Goal: Task Accomplishment & Management: Manage account settings

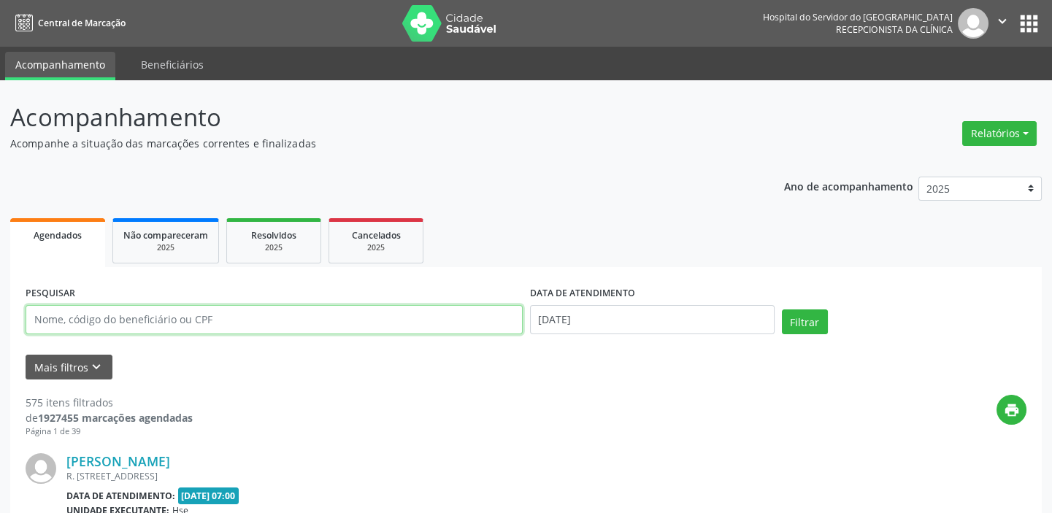
click at [240, 323] on input "text" at bounding box center [274, 319] width 497 height 29
type input "062.920.034-34"
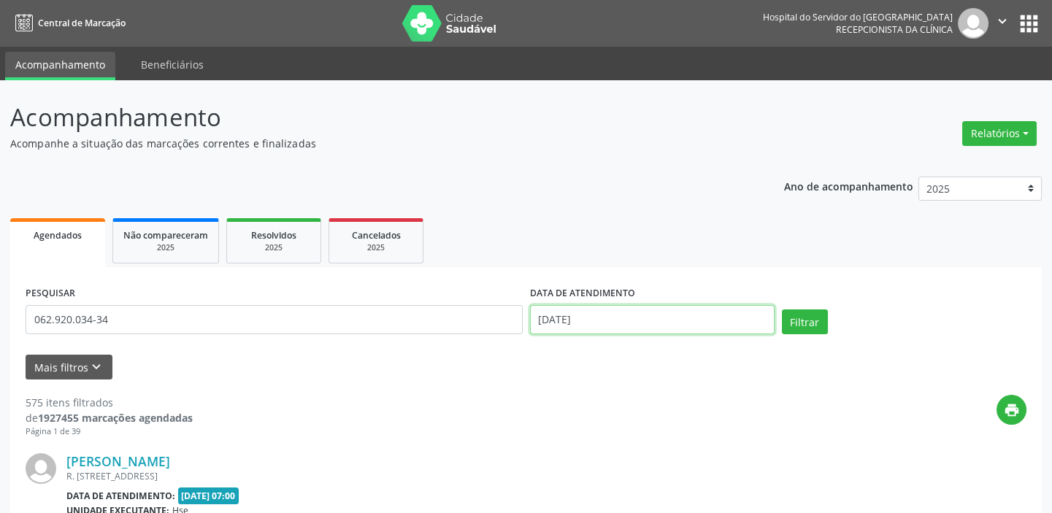
click at [629, 314] on input "[DATE]" at bounding box center [652, 319] width 245 height 29
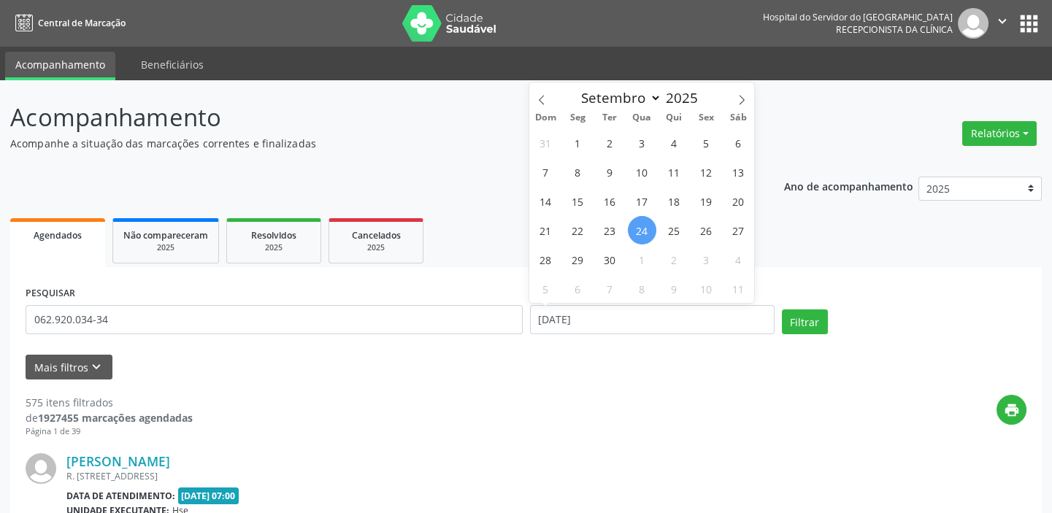
click at [644, 227] on span "24" at bounding box center [642, 230] width 28 height 28
type input "[DATE]"
click at [644, 227] on span "24" at bounding box center [642, 230] width 28 height 28
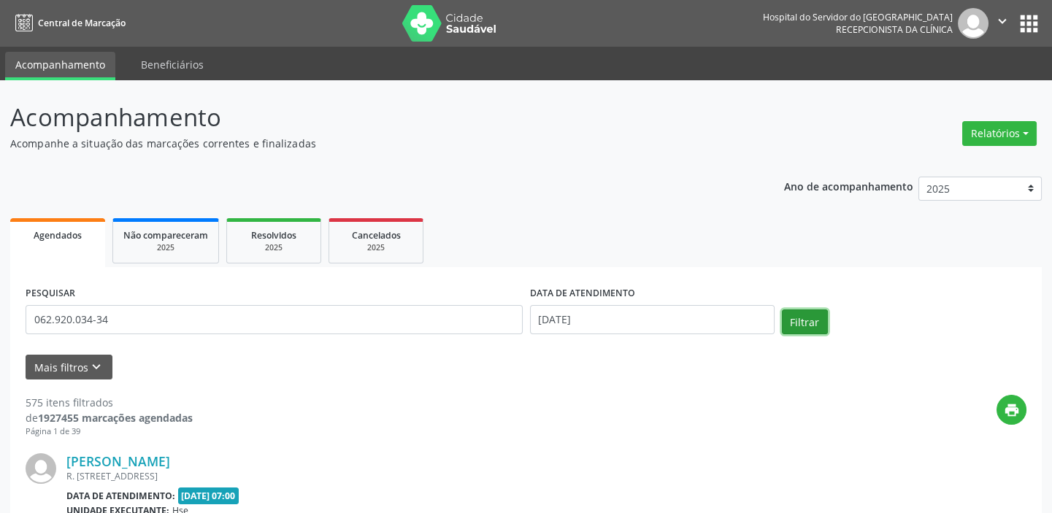
click at [813, 323] on button "Filtrar" at bounding box center [805, 322] width 46 height 25
click at [1009, 131] on button "Relatórios" at bounding box center [999, 133] width 74 height 25
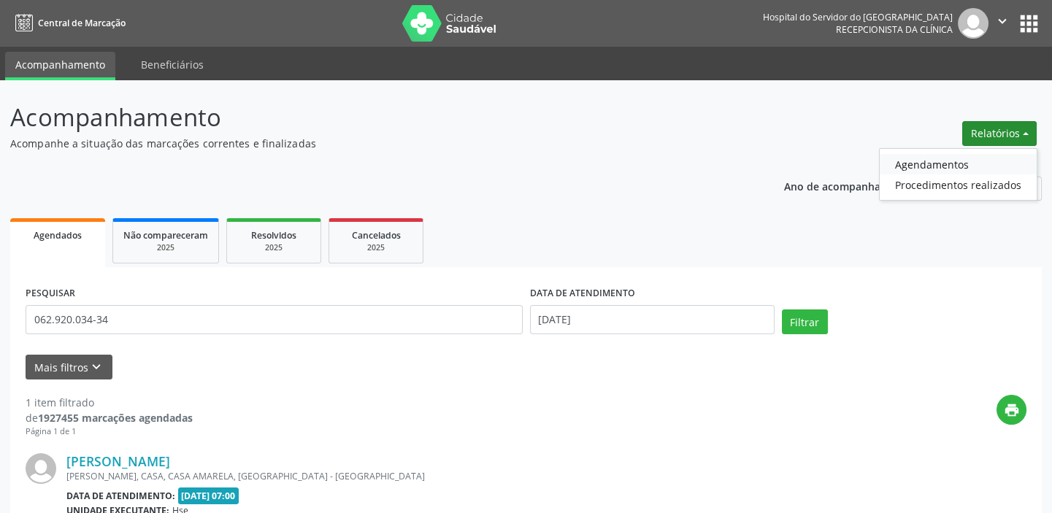
click at [949, 161] on link "Agendamentos" at bounding box center [958, 164] width 157 height 20
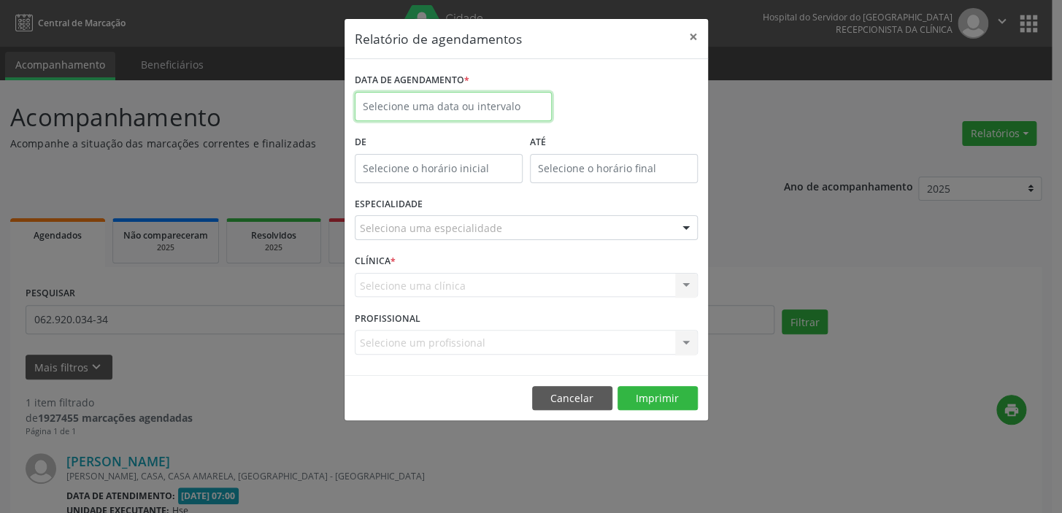
click at [420, 109] on input "text" at bounding box center [453, 106] width 197 height 29
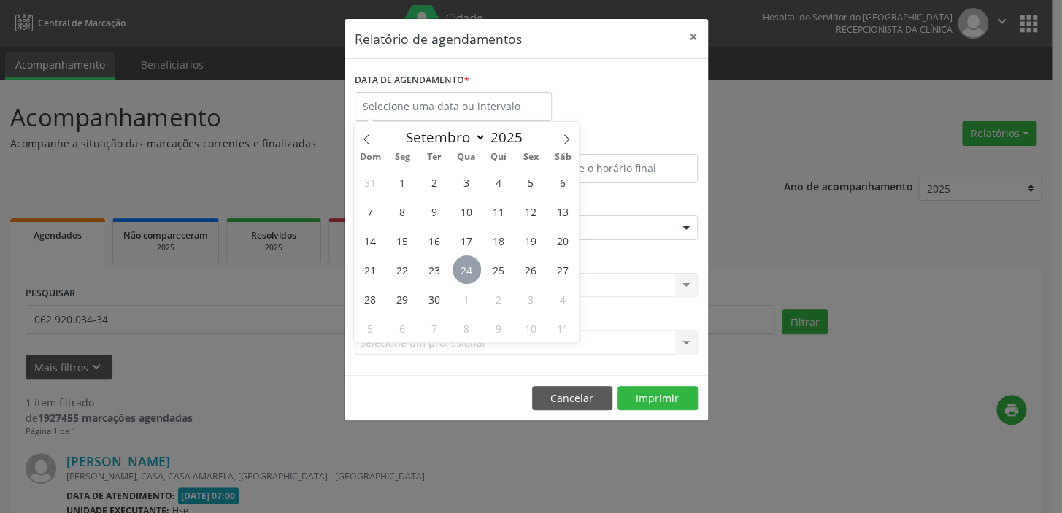
click at [472, 269] on span "24" at bounding box center [467, 270] width 28 height 28
type input "[DATE]"
click at [472, 269] on span "24" at bounding box center [467, 270] width 28 height 28
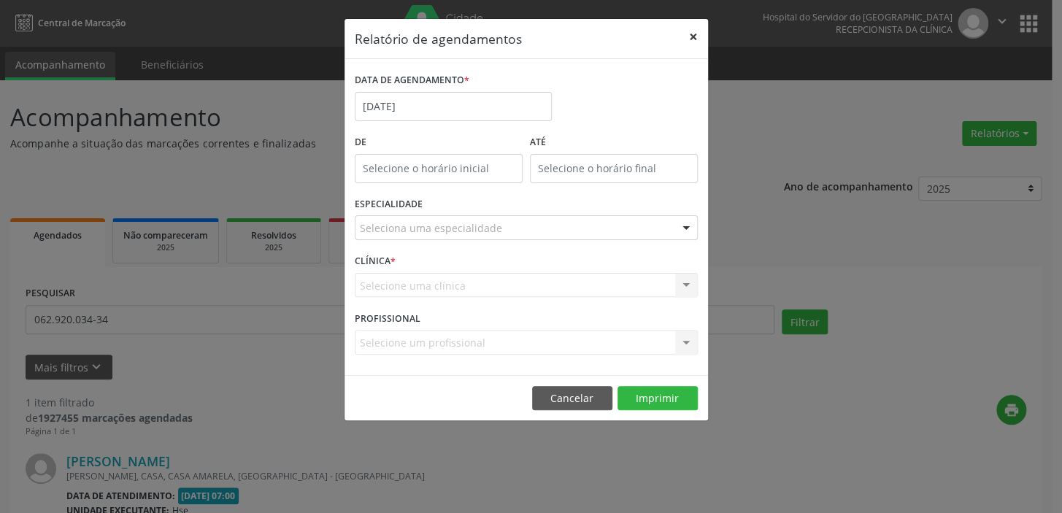
click at [694, 29] on button "×" at bounding box center [693, 37] width 29 height 36
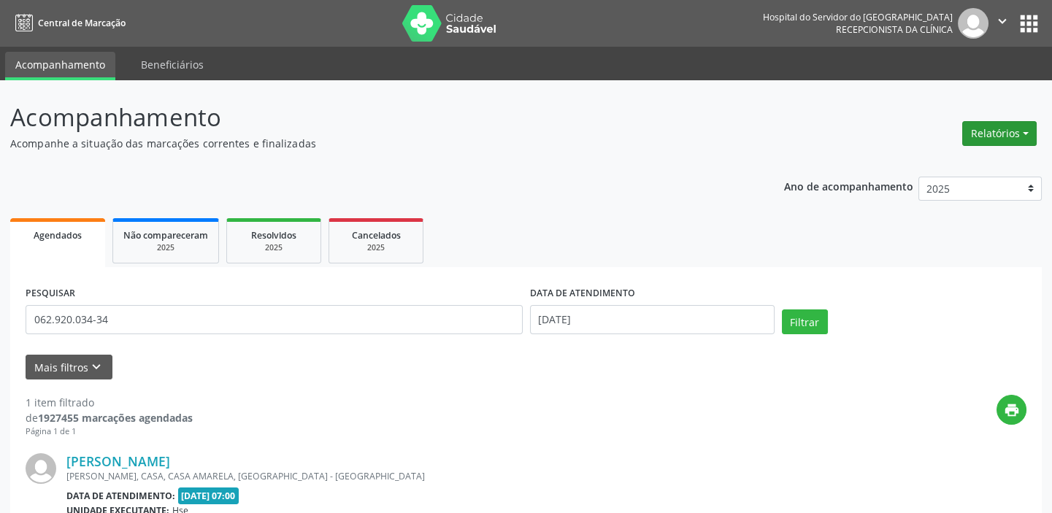
click at [1028, 134] on button "Relatórios" at bounding box center [999, 133] width 74 height 25
click at [942, 159] on link "Agendamentos" at bounding box center [958, 164] width 157 height 20
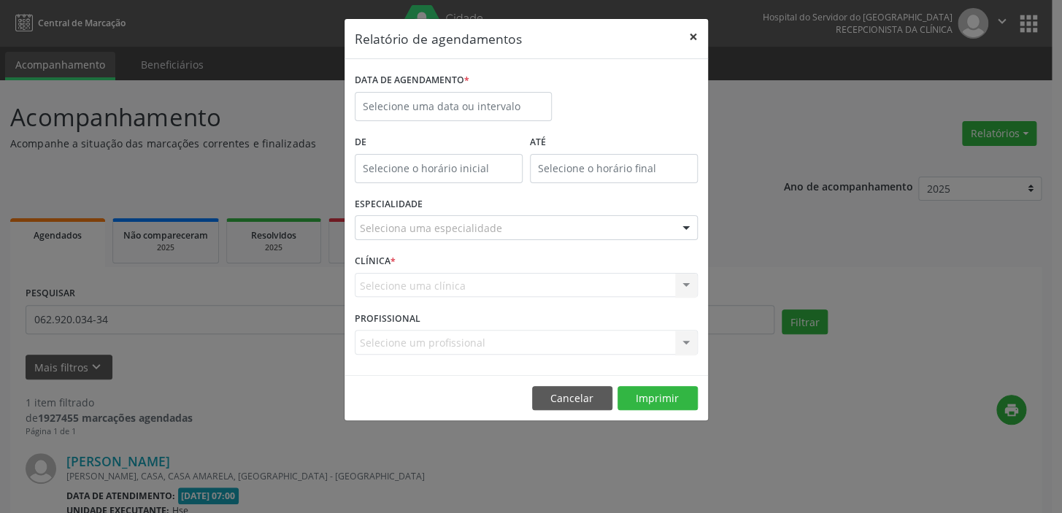
click at [691, 38] on button "×" at bounding box center [693, 37] width 29 height 36
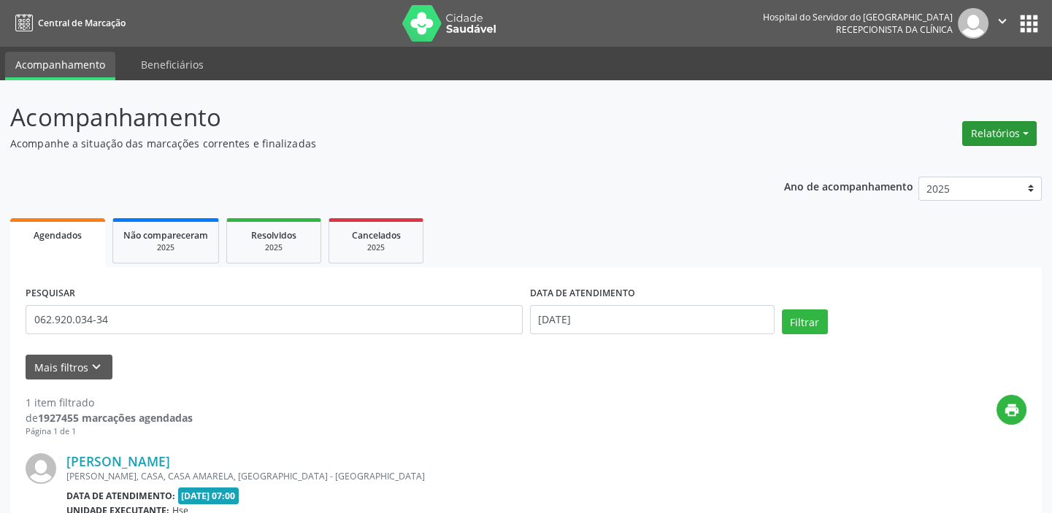
click at [1022, 137] on button "Relatórios" at bounding box center [999, 133] width 74 height 25
click at [964, 160] on link "Agendamentos" at bounding box center [958, 164] width 157 height 20
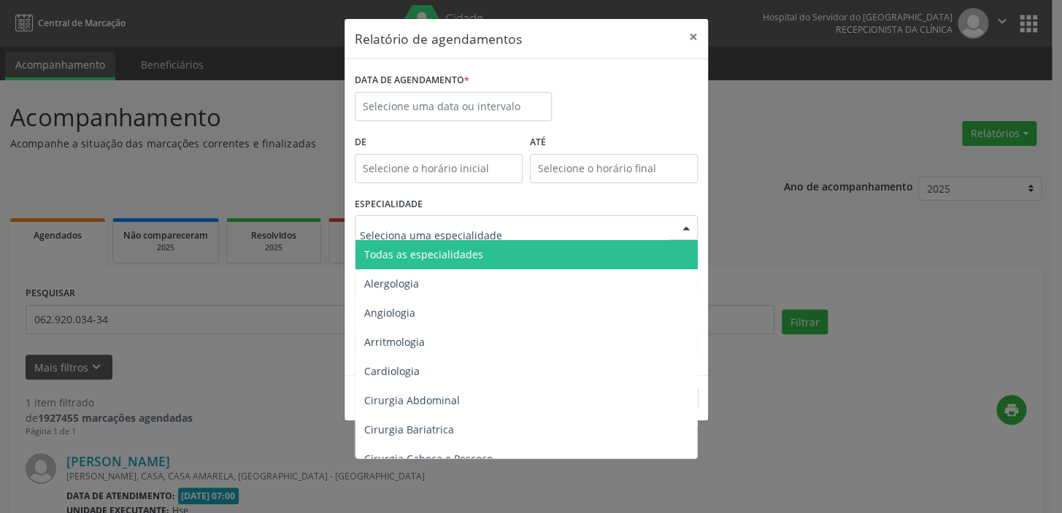
click at [509, 228] on div at bounding box center [526, 227] width 343 height 25
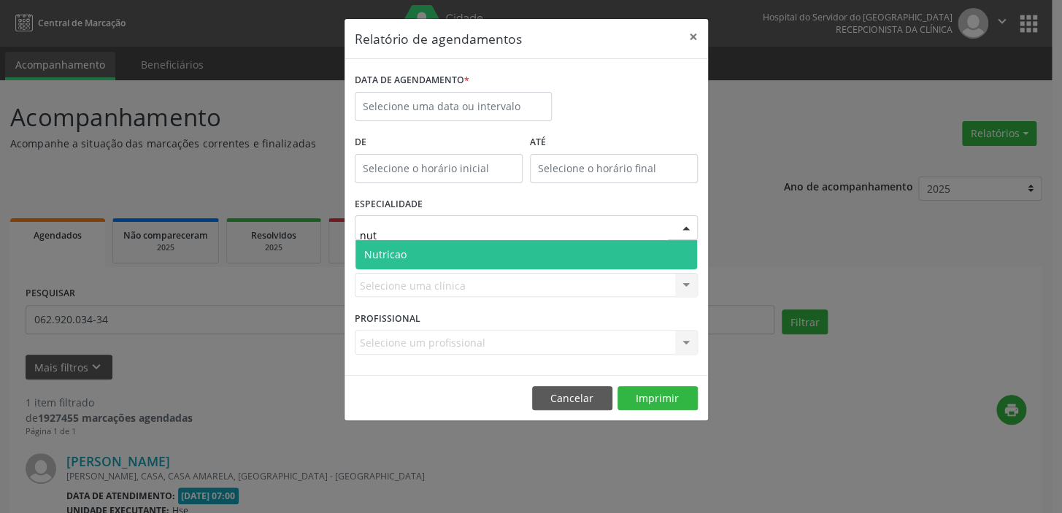
type input "nutr"
click at [496, 253] on span "Nutricao" at bounding box center [527, 254] width 342 height 29
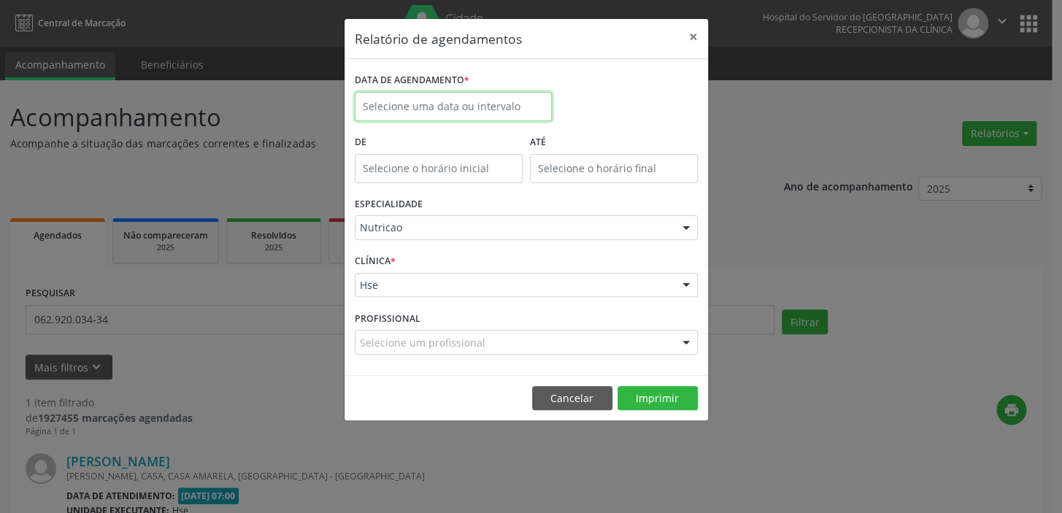
click at [426, 101] on input "text" at bounding box center [453, 106] width 197 height 29
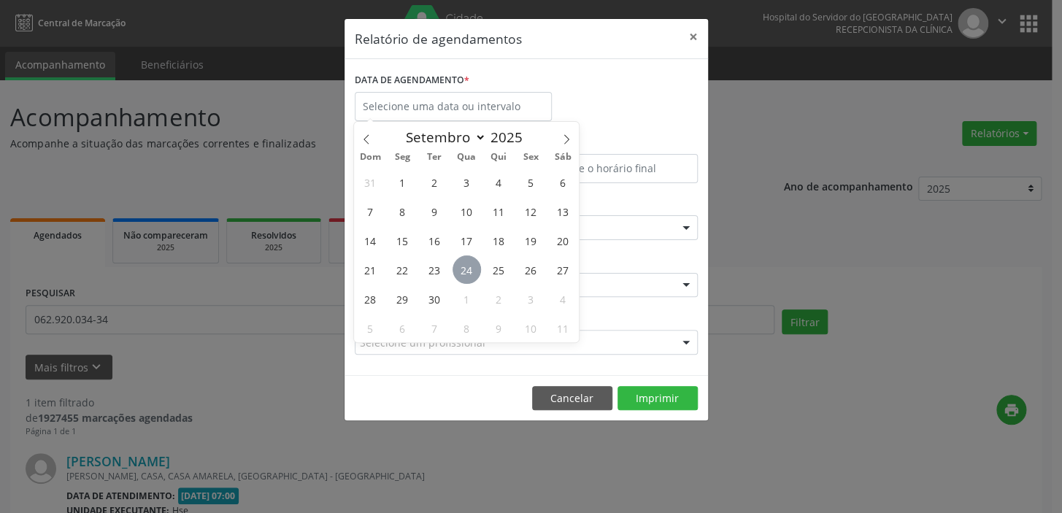
click at [464, 272] on span "24" at bounding box center [467, 270] width 28 height 28
type input "[DATE]"
click at [464, 272] on span "24" at bounding box center [467, 270] width 28 height 28
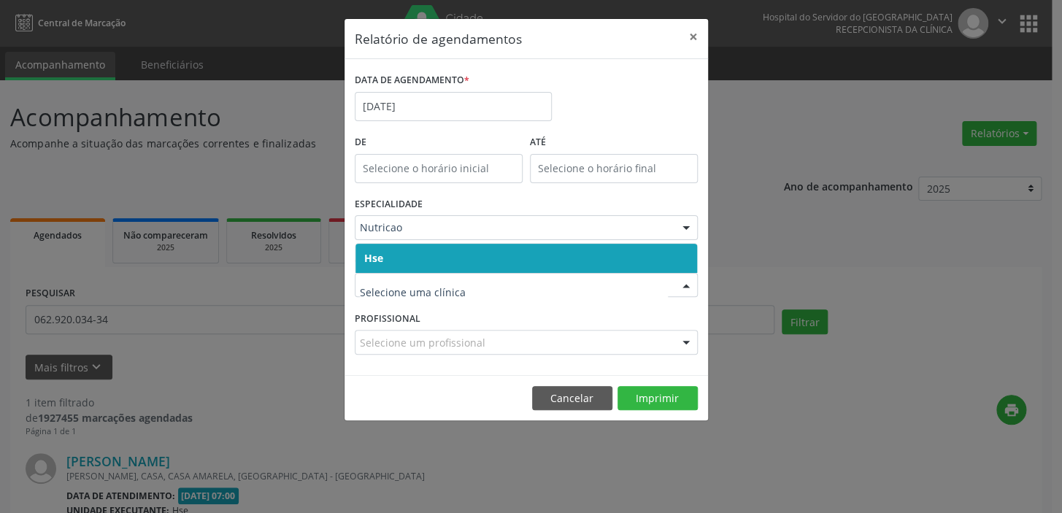
click at [394, 257] on span "Hse" at bounding box center [527, 258] width 342 height 29
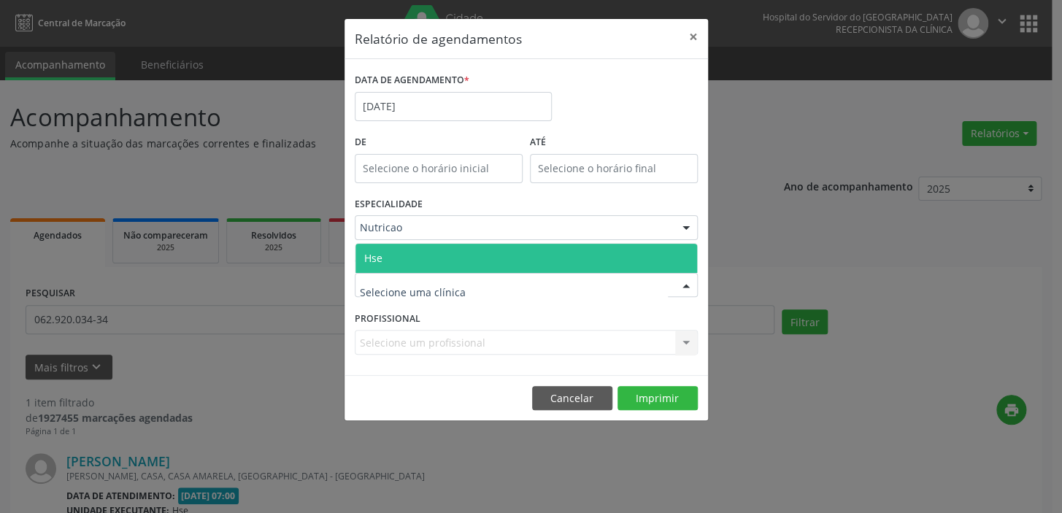
click at [387, 253] on span "Hse" at bounding box center [527, 258] width 342 height 29
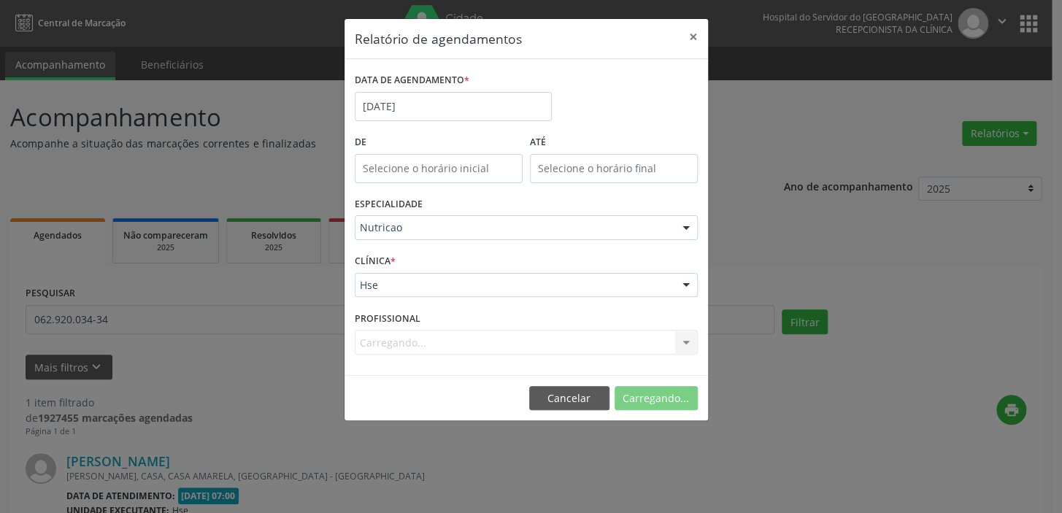
click at [387, 253] on div "CLÍNICA * Hse Hse Nenhum resultado encontrado para: " " Não há nenhuma opção pa…" at bounding box center [526, 278] width 350 height 57
click at [599, 347] on div "Selecione um profissional" at bounding box center [526, 342] width 343 height 25
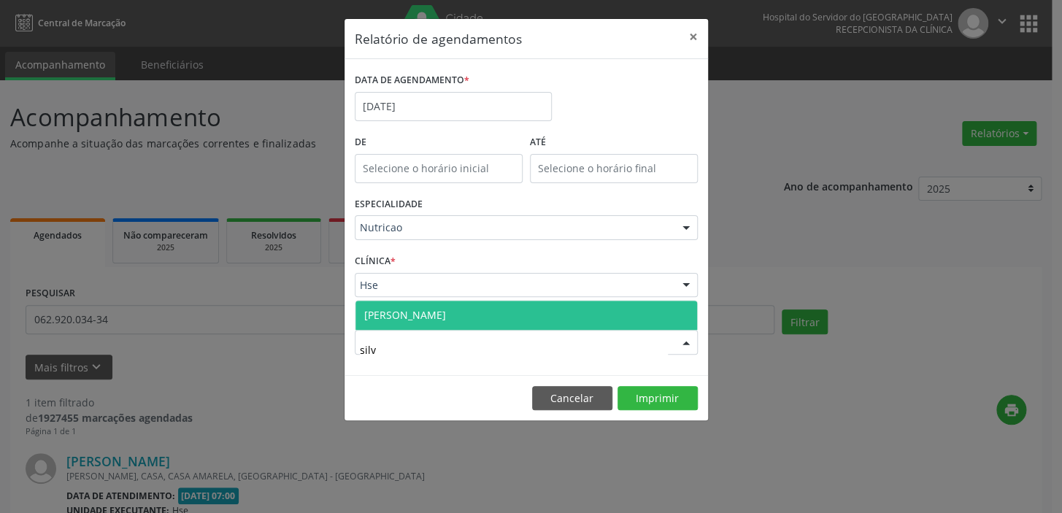
type input "silva"
click at [507, 315] on span "[PERSON_NAME]" at bounding box center [527, 315] width 342 height 29
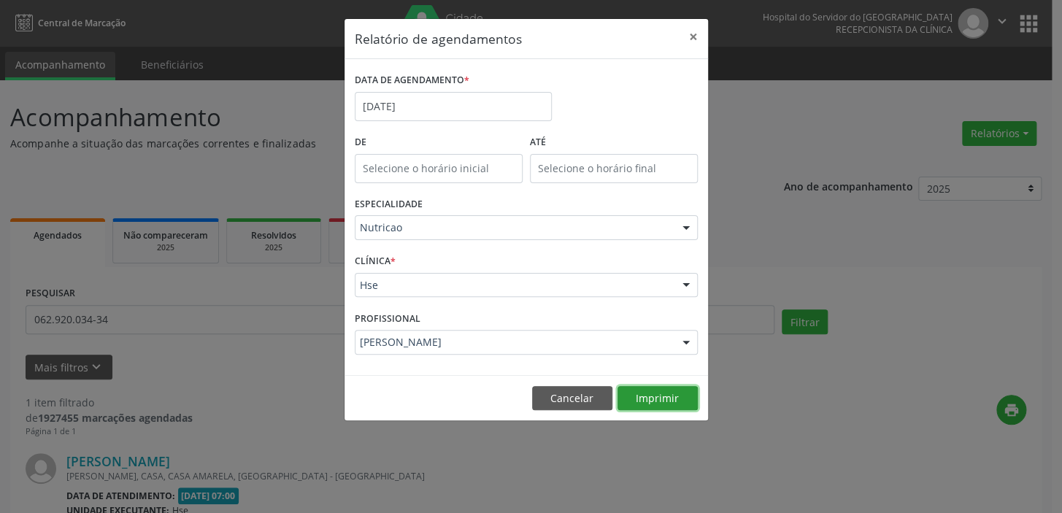
click at [654, 394] on button "Imprimir" at bounding box center [658, 398] width 80 height 25
click at [699, 37] on button "×" at bounding box center [693, 37] width 29 height 36
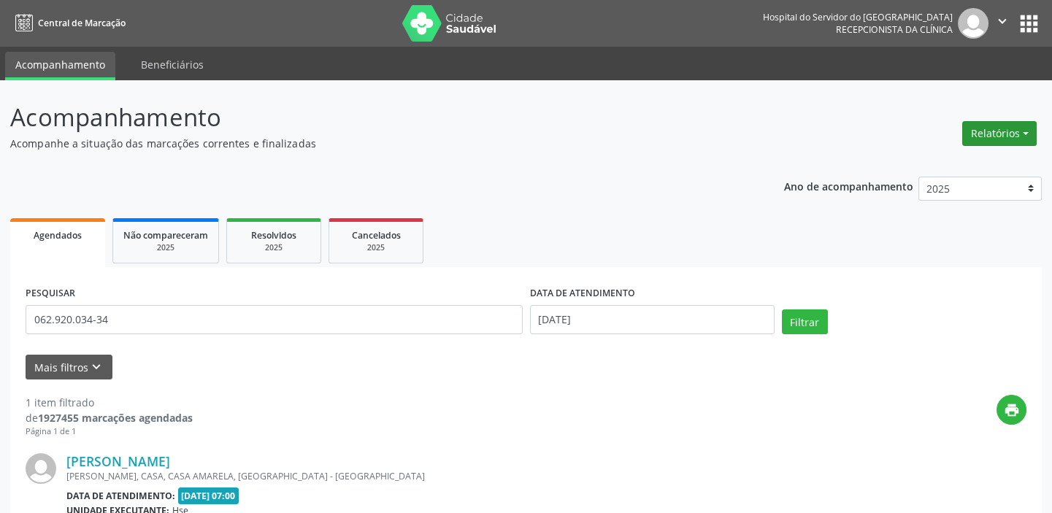
click at [1012, 124] on button "Relatórios" at bounding box center [999, 133] width 74 height 25
click at [956, 157] on link "Agendamentos" at bounding box center [958, 164] width 157 height 20
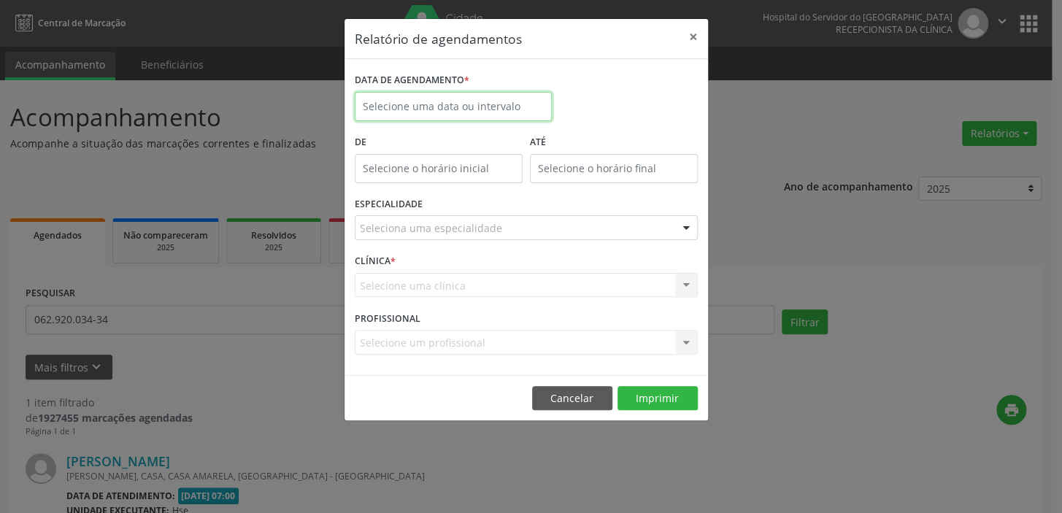
click at [485, 95] on input "text" at bounding box center [453, 106] width 197 height 29
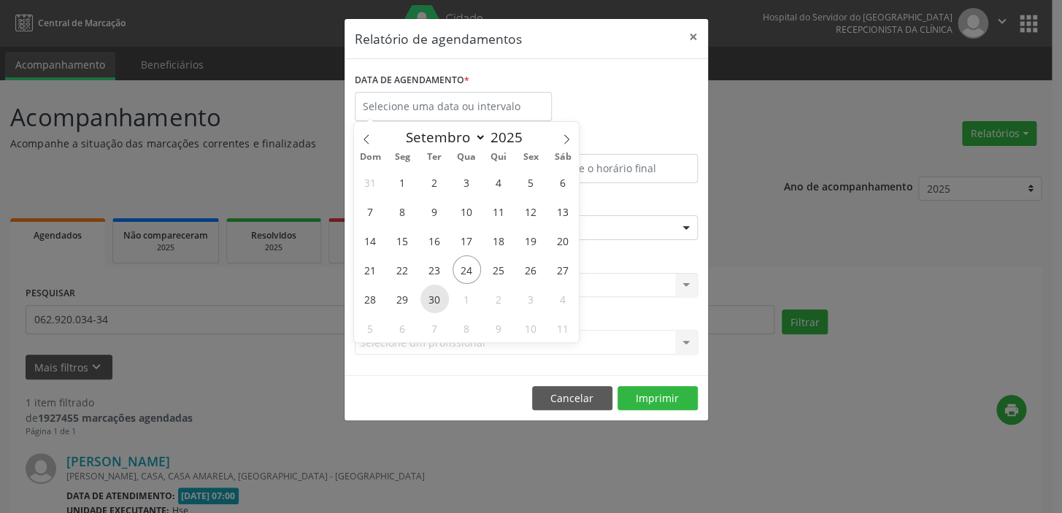
click at [423, 302] on span "30" at bounding box center [434, 299] width 28 height 28
type input "[DATE]"
click at [423, 302] on span "30" at bounding box center [434, 299] width 28 height 28
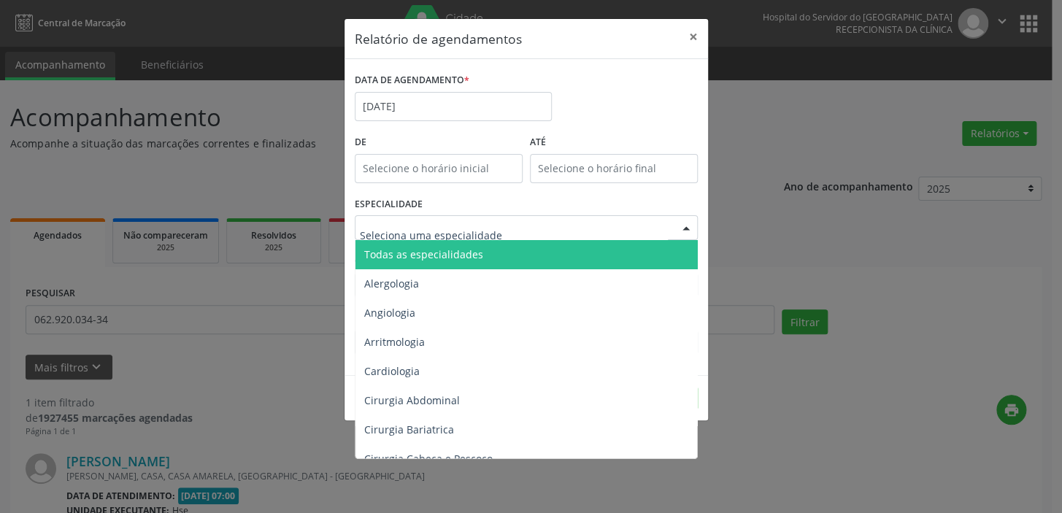
click at [446, 263] on span "Todas as especialidades" at bounding box center [528, 254] width 344 height 29
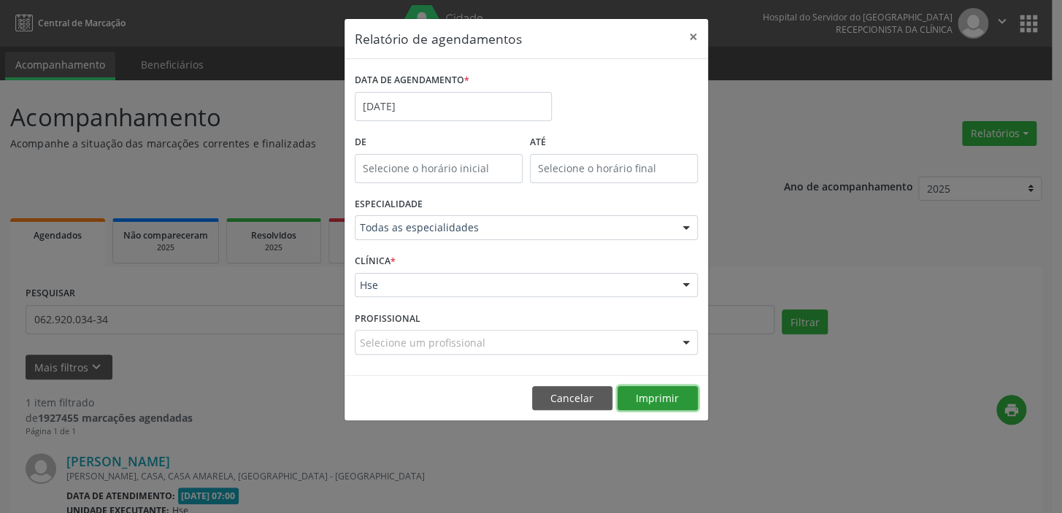
click at [668, 404] on button "Imprimir" at bounding box center [658, 398] width 80 height 25
click at [680, 38] on button "×" at bounding box center [693, 37] width 29 height 36
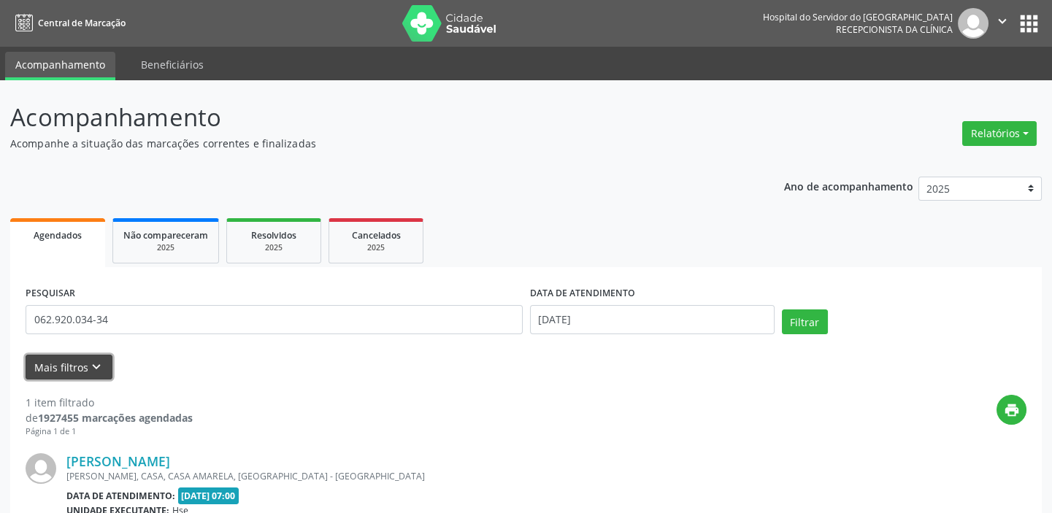
click at [94, 359] on icon "keyboard_arrow_down" at bounding box center [96, 367] width 16 height 16
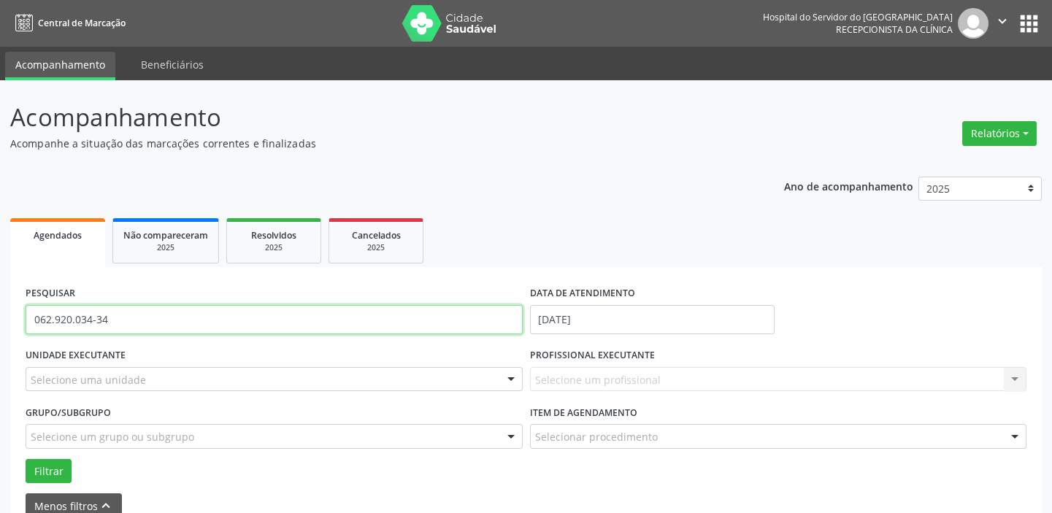
drag, startPoint x: 219, startPoint y: 305, endPoint x: 0, endPoint y: 304, distance: 219.0
click at [0, 307] on div "Acompanhamento Acompanhe a situação das marcações correntes e finalizadas Relat…" at bounding box center [526, 452] width 1052 height 745
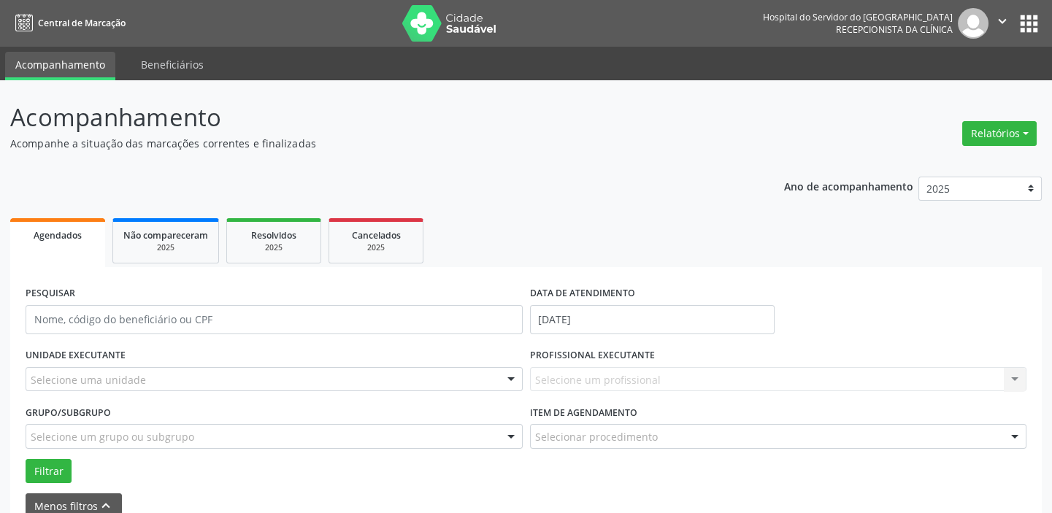
click at [615, 369] on div "Selecione um profissional Nenhum resultado encontrado para: " " Não há nenhuma …" at bounding box center [778, 379] width 497 height 25
click at [615, 372] on div "Selecione um profissional Nenhum resultado encontrado para: " " Não há nenhuma …" at bounding box center [778, 379] width 497 height 25
click at [371, 381] on div at bounding box center [274, 379] width 497 height 25
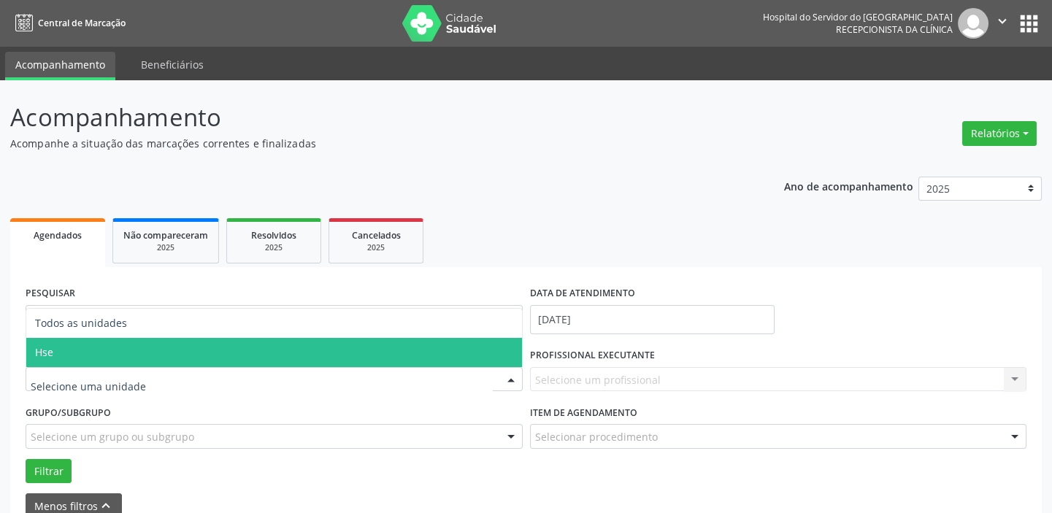
click at [279, 356] on span "Hse" at bounding box center [274, 352] width 496 height 29
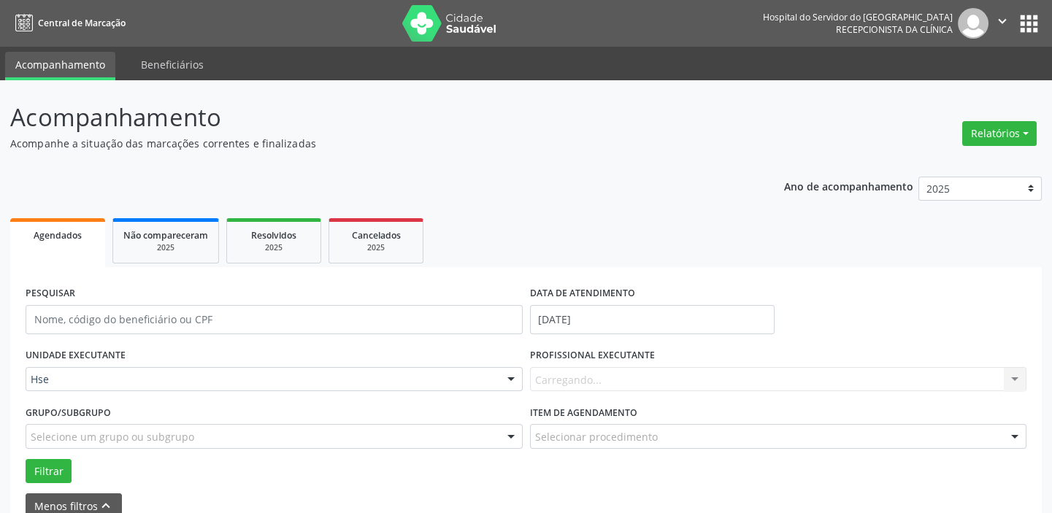
click at [634, 383] on div "Carregando... Nenhum resultado encontrado para: " " Não há nenhuma opção para s…" at bounding box center [778, 379] width 497 height 25
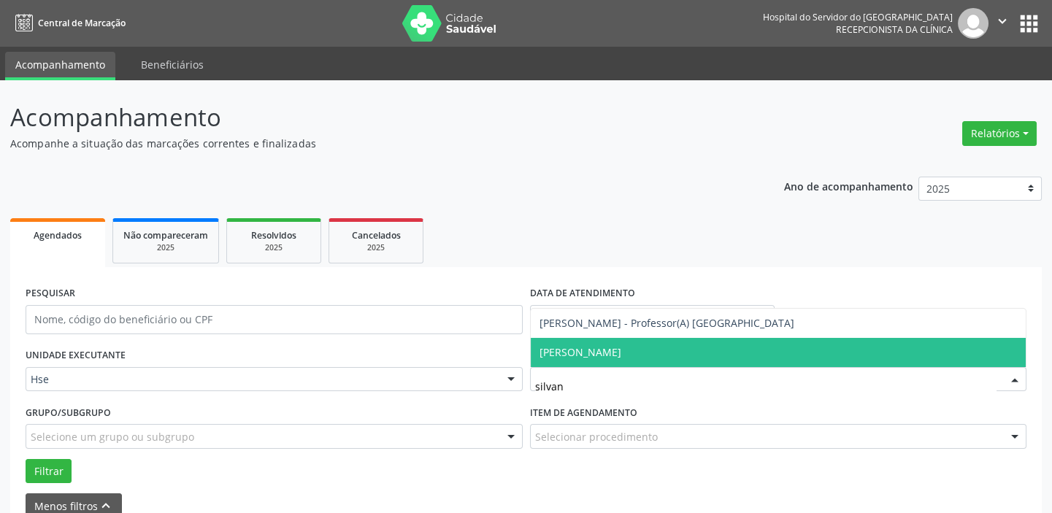
type input "silvana"
click at [636, 347] on span "[PERSON_NAME]" at bounding box center [779, 352] width 496 height 29
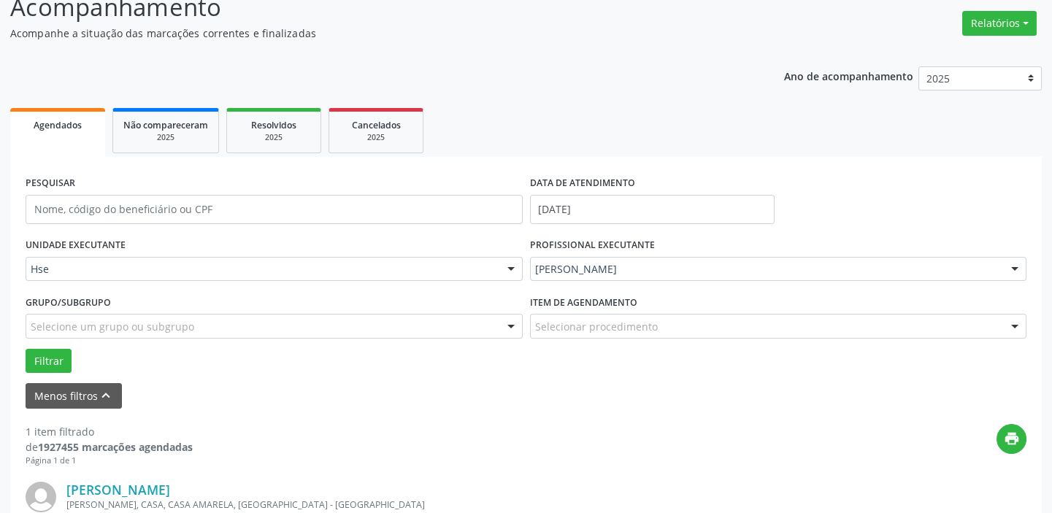
scroll to position [199, 0]
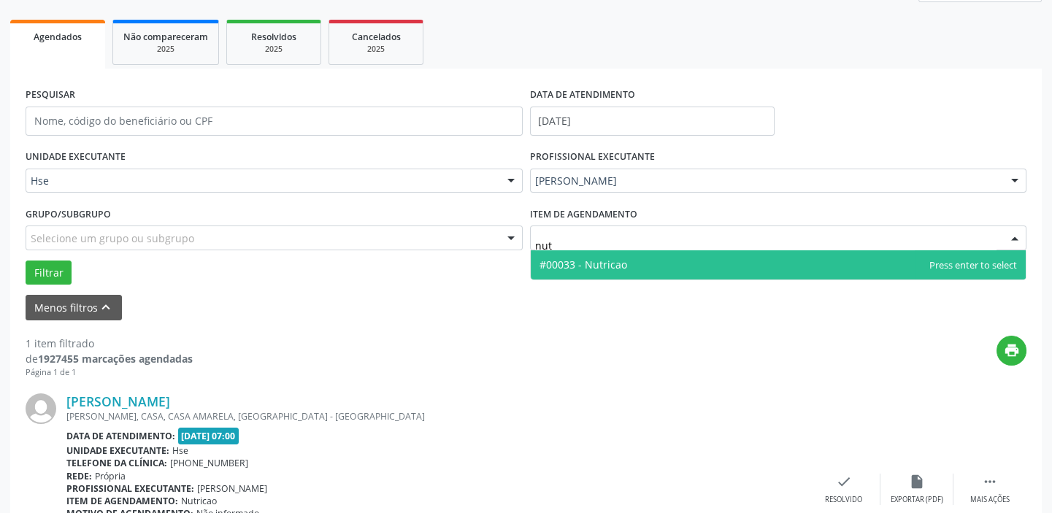
type input "nut"
click at [664, 279] on div "UNIDADE EXECUTANTE Hse Todos as unidades Hse Nenhum resultado encontrado para: …" at bounding box center [526, 215] width 1008 height 139
type input "nutri"
click at [598, 264] on span "#00033 - Nutricao" at bounding box center [583, 265] width 88 height 14
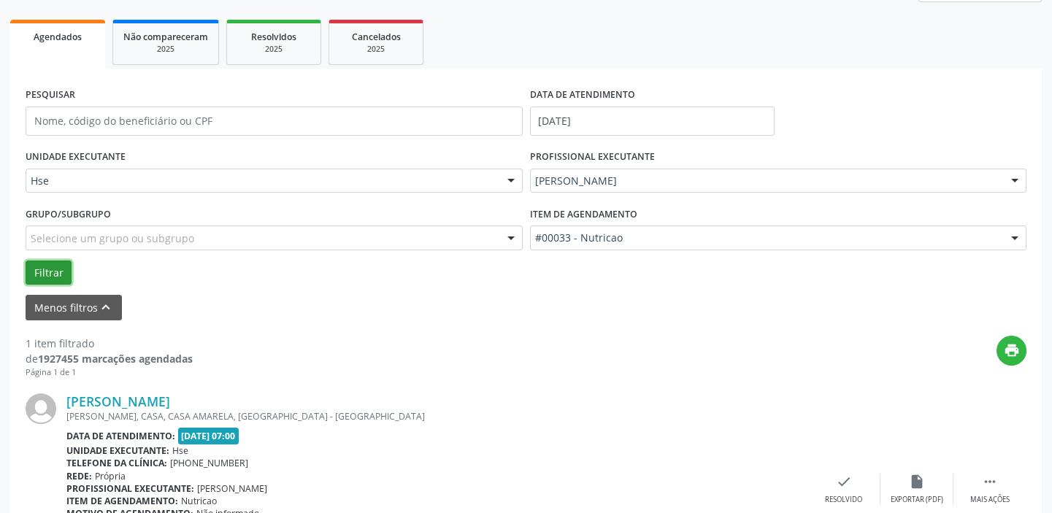
click at [32, 267] on button "Filtrar" at bounding box center [49, 273] width 46 height 25
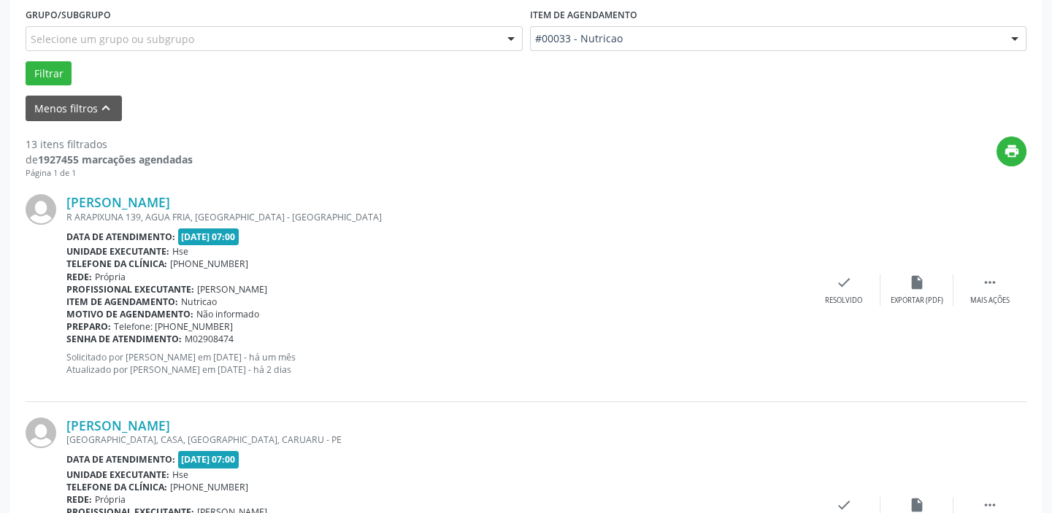
scroll to position [265, 0]
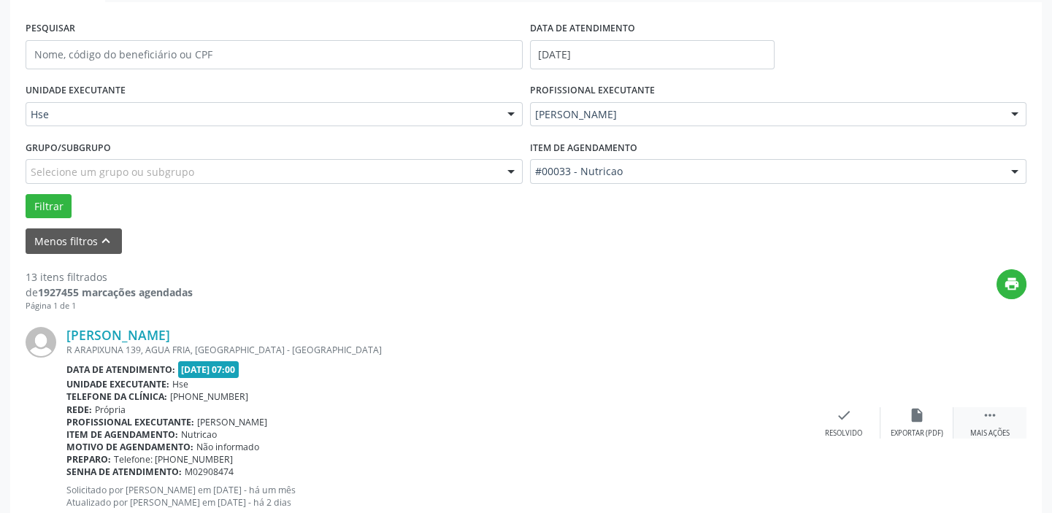
click at [980, 434] on div "Mais ações" at bounding box center [989, 434] width 39 height 10
click at [909, 420] on icon "alarm_off" at bounding box center [917, 415] width 16 height 16
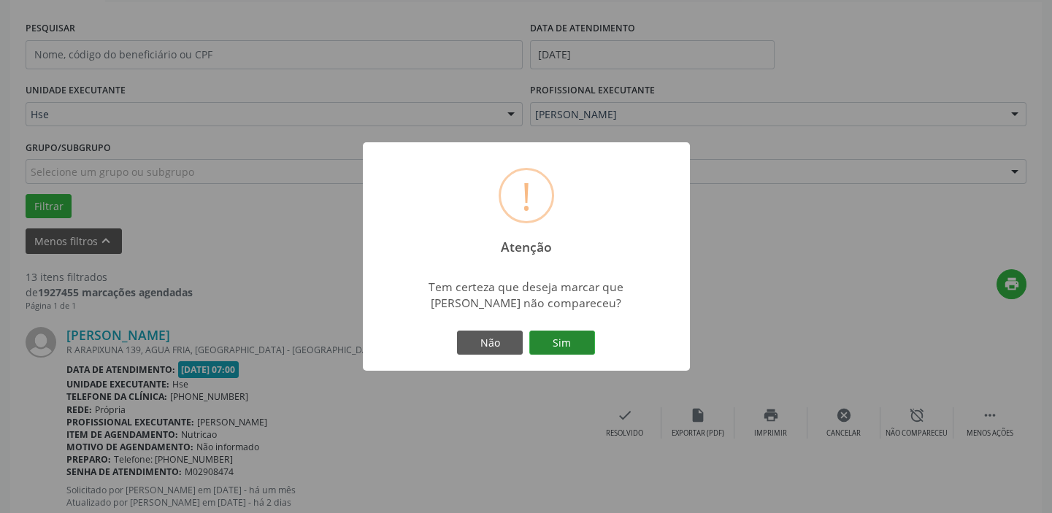
click at [590, 337] on button "Sim" at bounding box center [562, 343] width 66 height 25
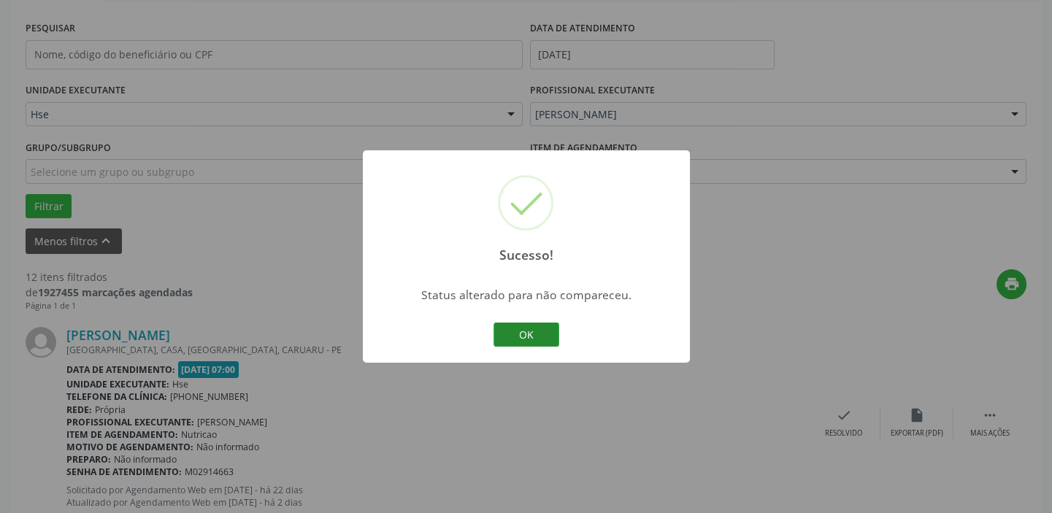
click at [532, 331] on button "OK" at bounding box center [527, 335] width 66 height 25
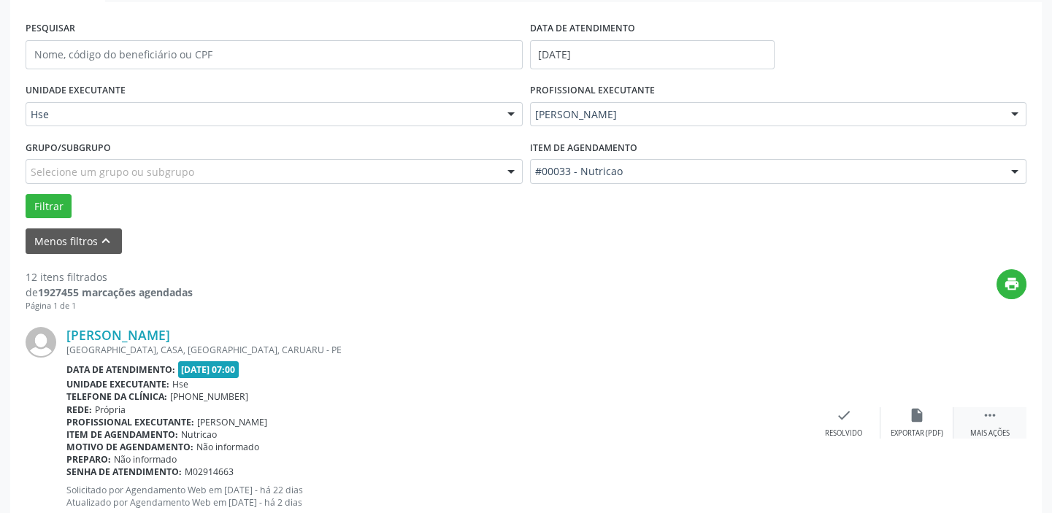
click at [972, 424] on div " Mais ações" at bounding box center [989, 422] width 73 height 31
click at [898, 416] on div "alarm_off Não compareceu" at bounding box center [916, 422] width 73 height 31
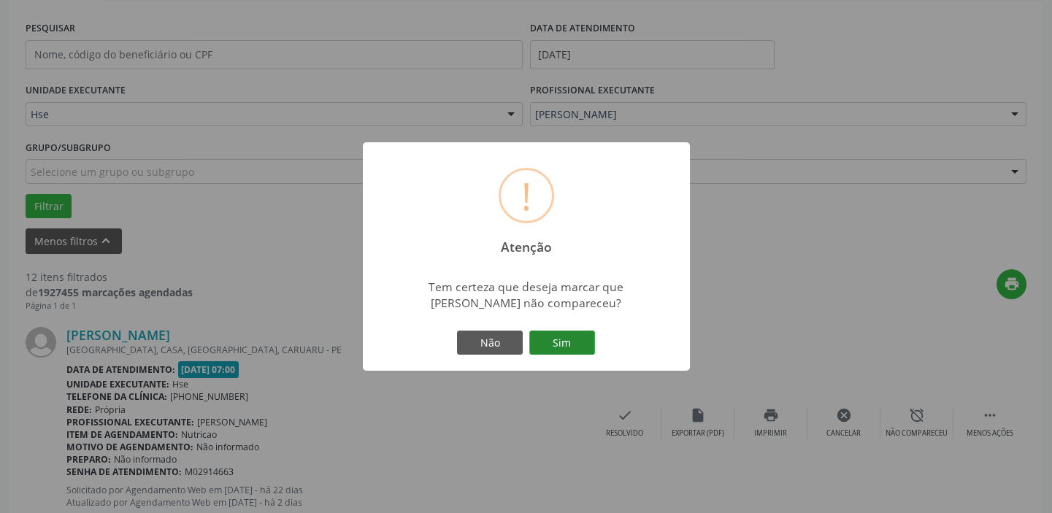
click at [569, 337] on button "Sim" at bounding box center [562, 343] width 66 height 25
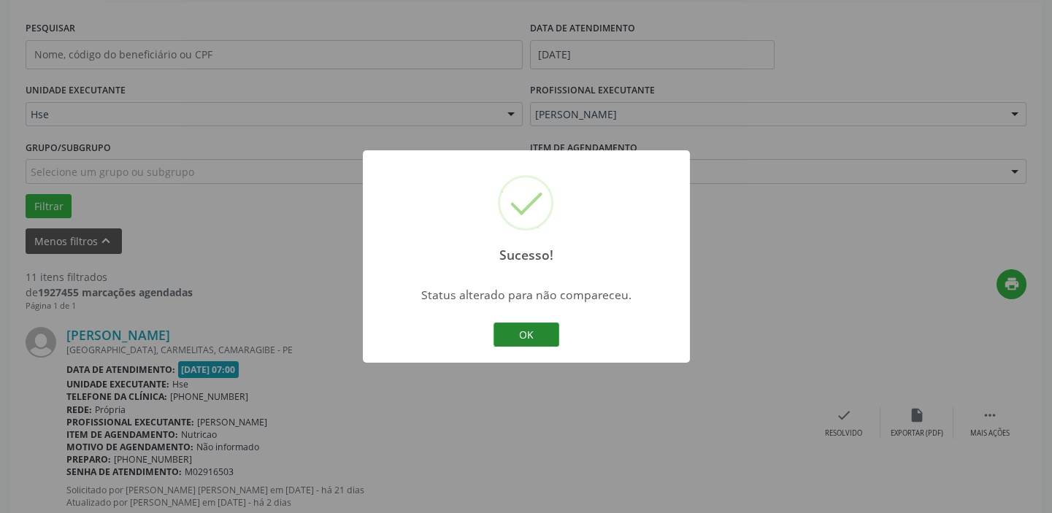
click at [504, 344] on button "OK" at bounding box center [527, 335] width 66 height 25
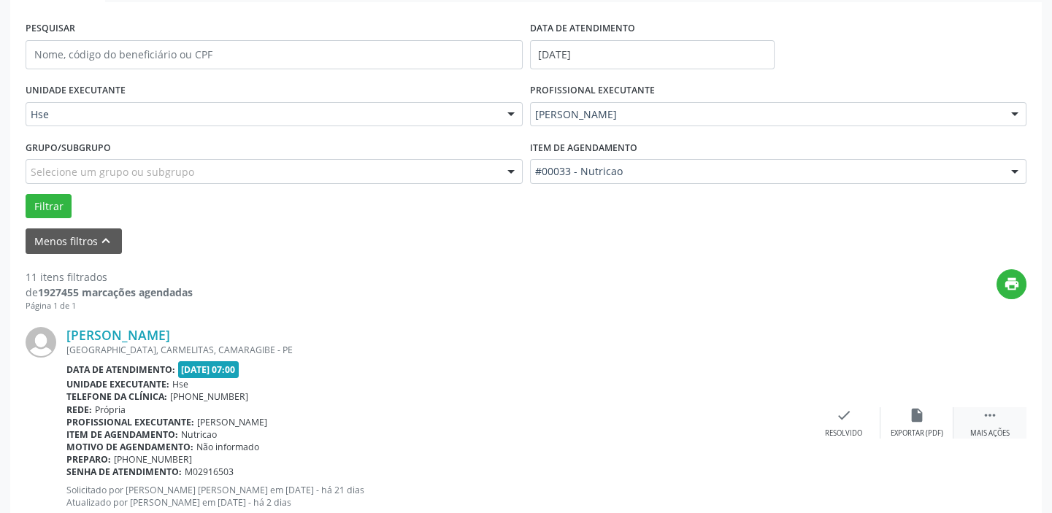
click at [1004, 413] on div " Mais ações" at bounding box center [989, 422] width 73 height 31
click at [917, 416] on icon "alarm_off" at bounding box center [917, 415] width 16 height 16
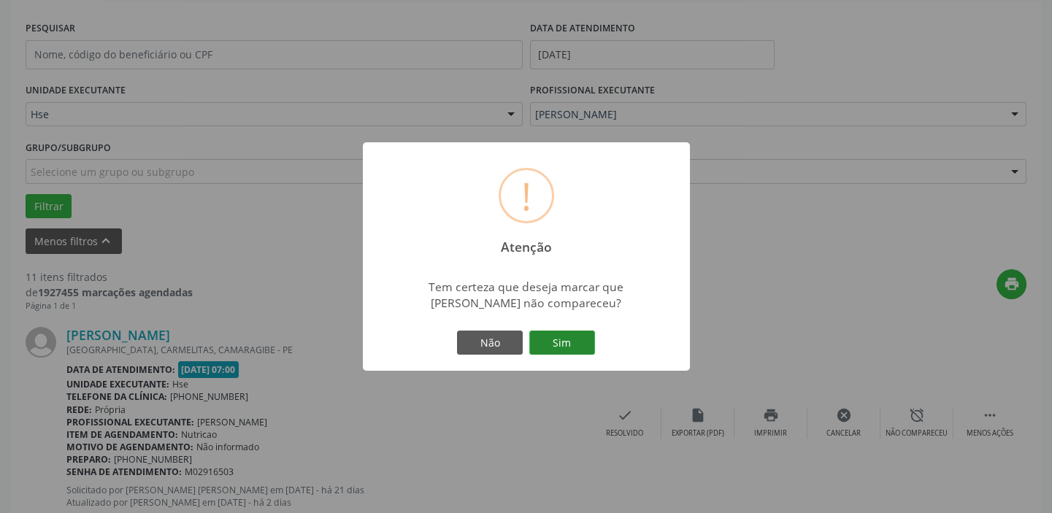
click at [558, 343] on button "Sim" at bounding box center [562, 343] width 66 height 25
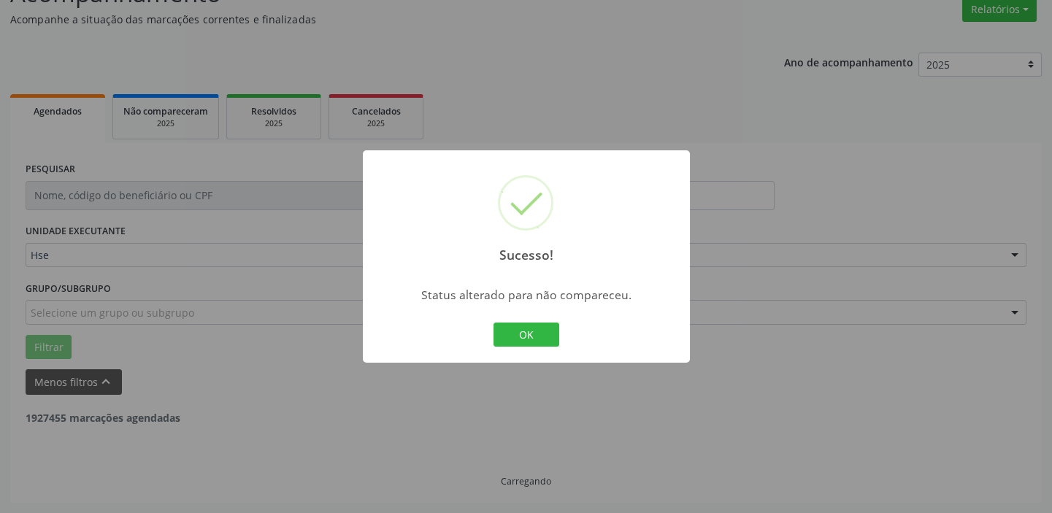
scroll to position [123, 0]
click at [539, 343] on button "OK" at bounding box center [527, 335] width 66 height 25
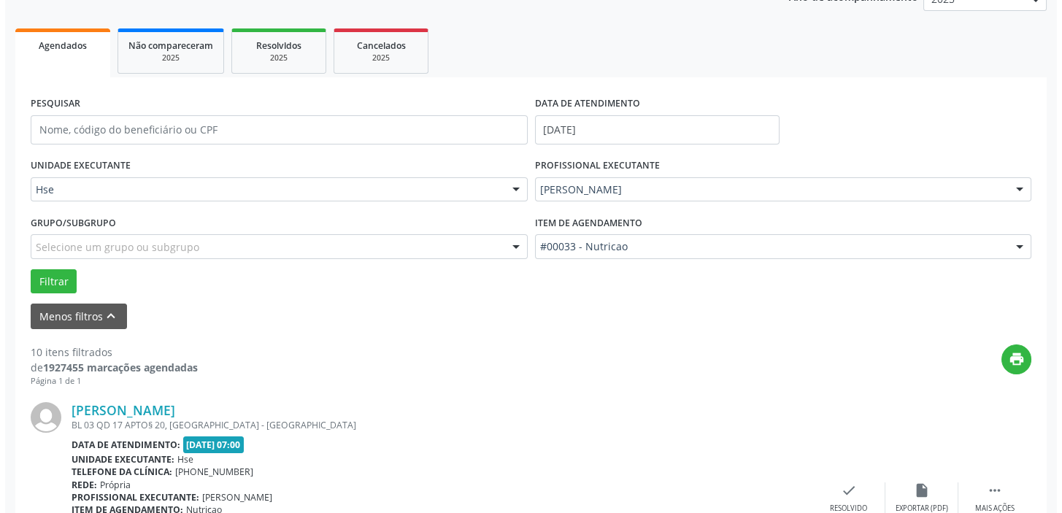
scroll to position [256, 0]
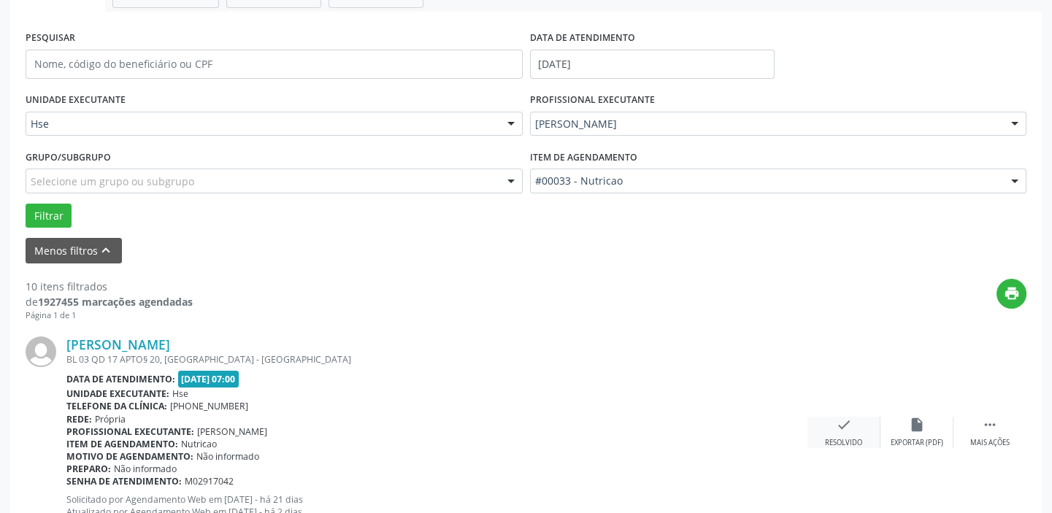
click at [863, 437] on div "check Resolvido" at bounding box center [843, 432] width 73 height 31
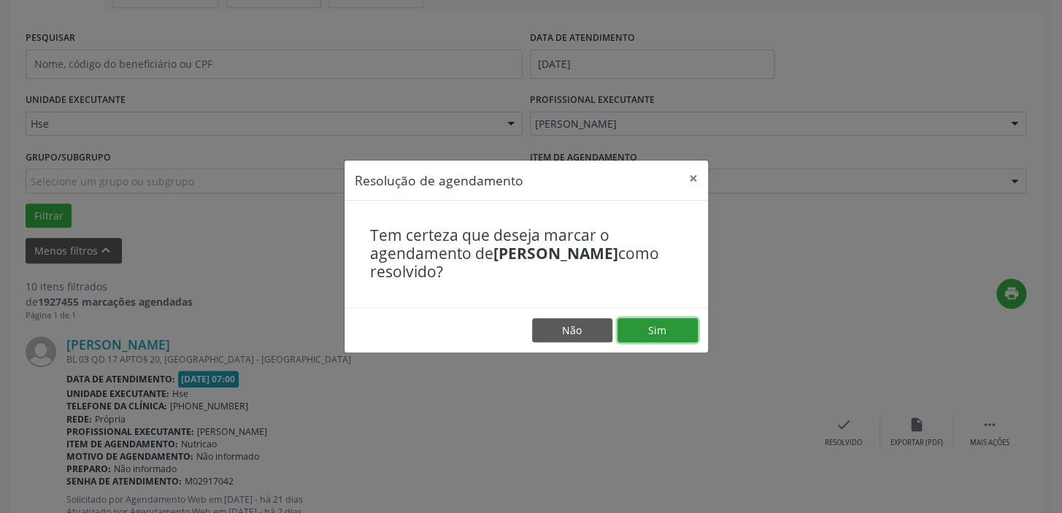
click at [677, 328] on button "Sim" at bounding box center [658, 330] width 80 height 25
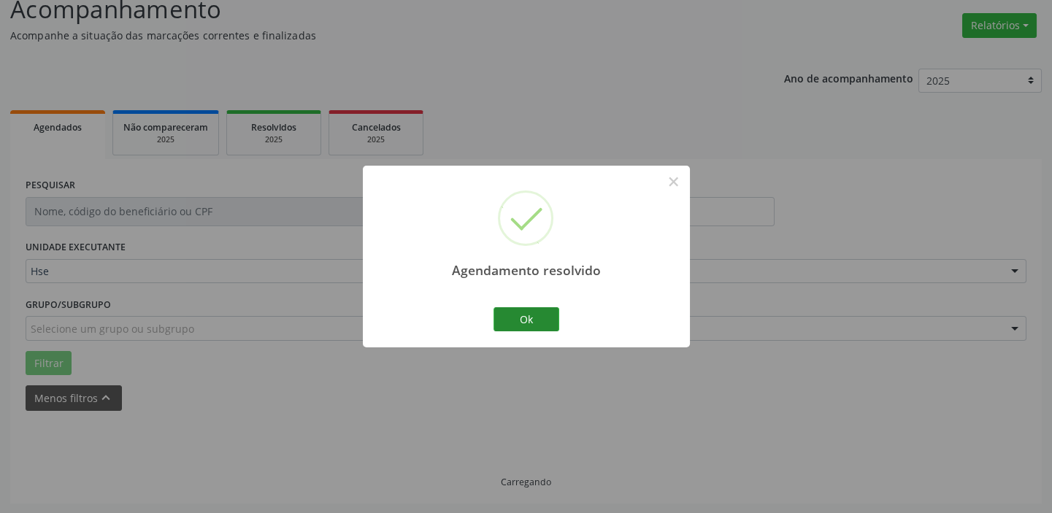
click at [537, 311] on button "Ok" at bounding box center [527, 319] width 66 height 25
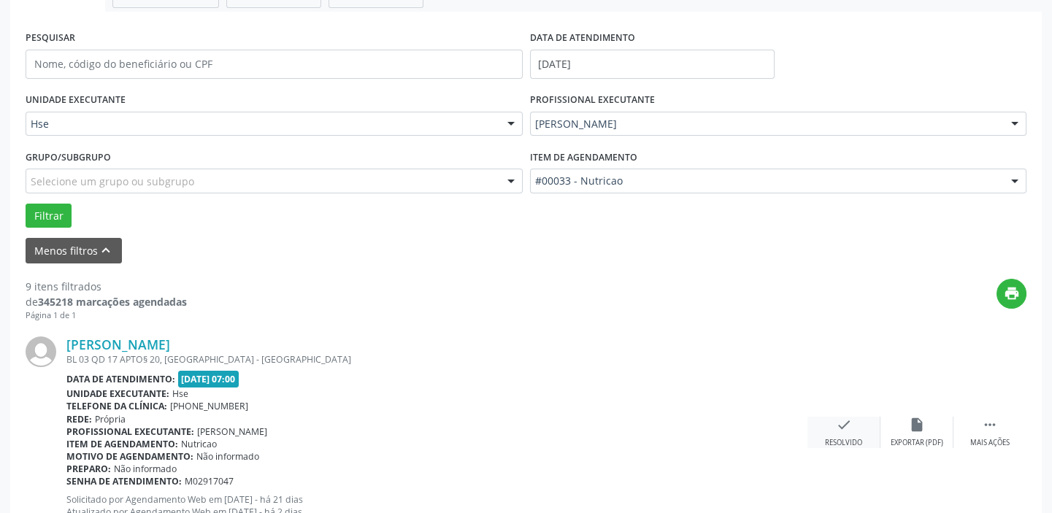
click at [850, 443] on div "Resolvido" at bounding box center [843, 443] width 37 height 10
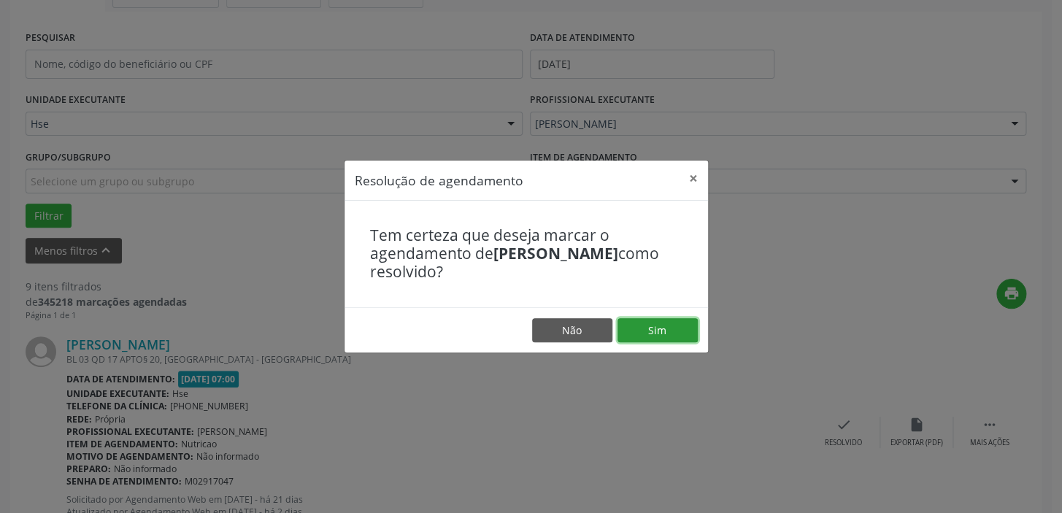
click at [667, 325] on button "Sim" at bounding box center [658, 330] width 80 height 25
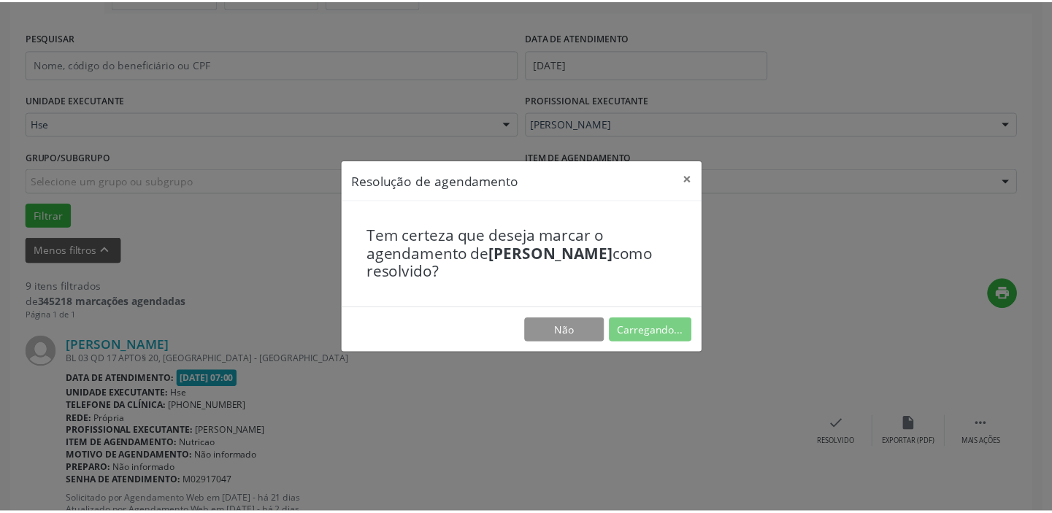
scroll to position [108, 0]
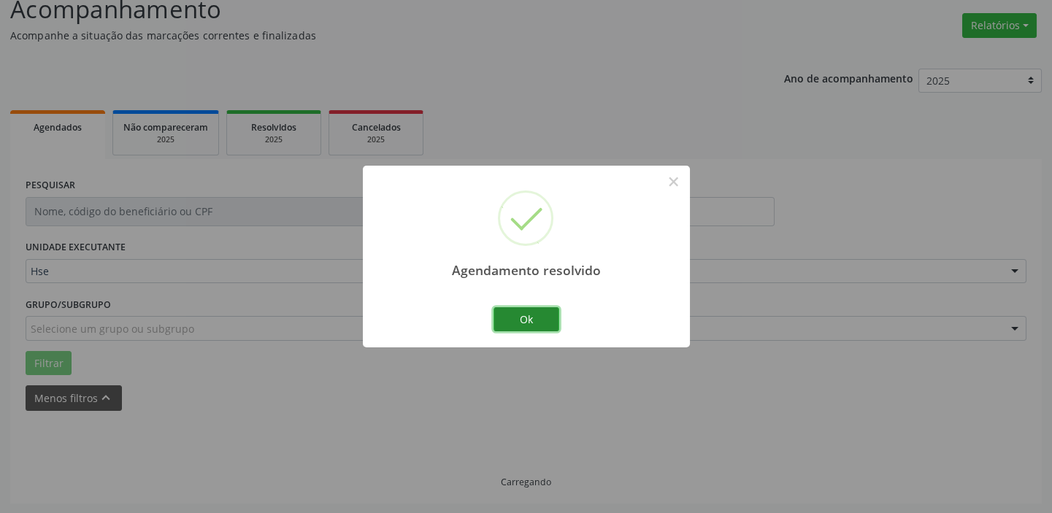
click at [518, 312] on button "Ok" at bounding box center [527, 319] width 66 height 25
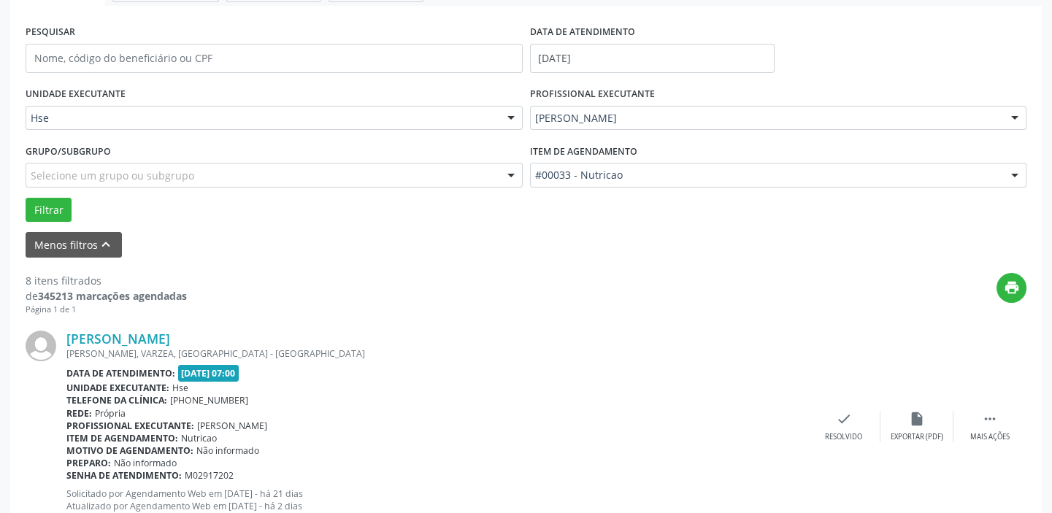
scroll to position [241, 0]
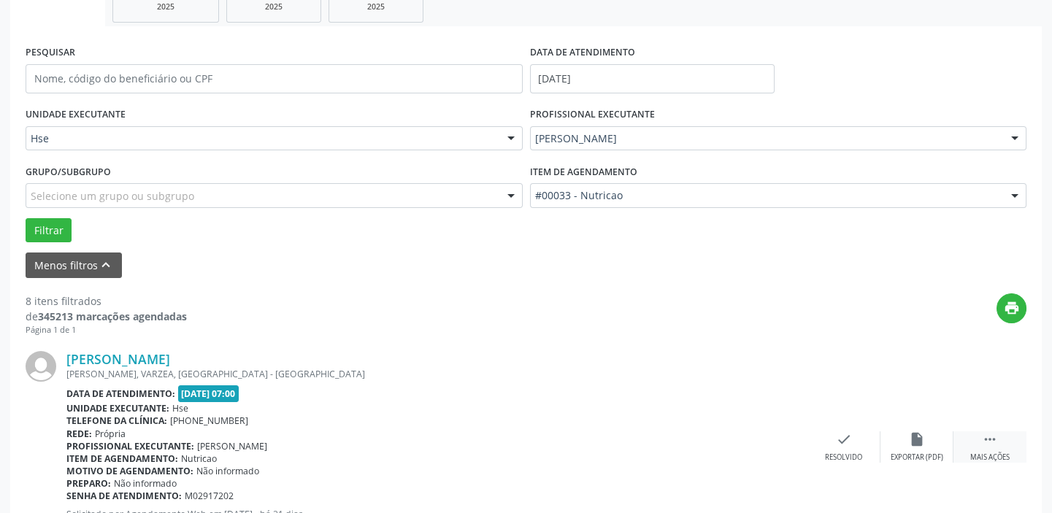
click at [1003, 439] on div " Mais ações" at bounding box center [989, 446] width 73 height 31
click at [899, 435] on div "alarm_off Não compareceu" at bounding box center [916, 446] width 73 height 31
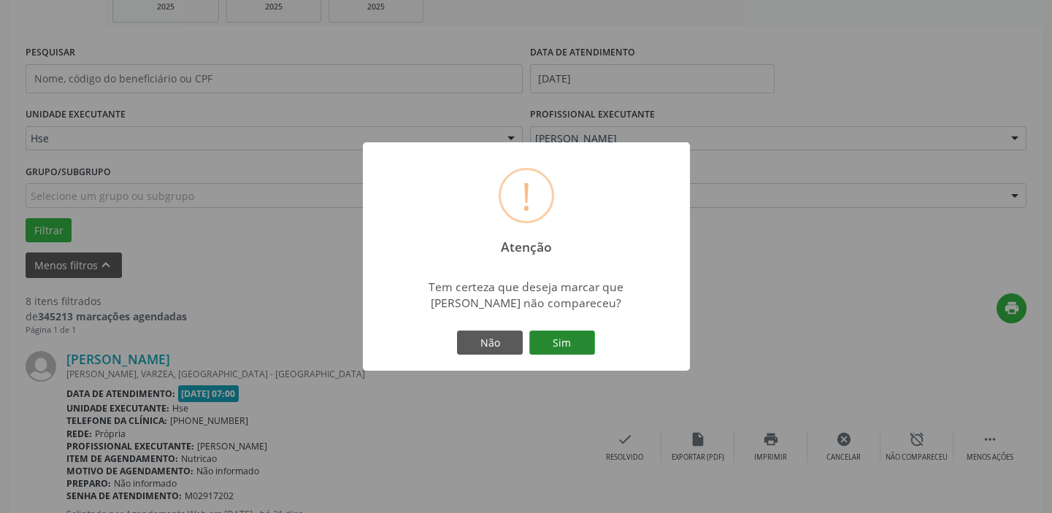
click at [560, 347] on button "Sim" at bounding box center [562, 343] width 66 height 25
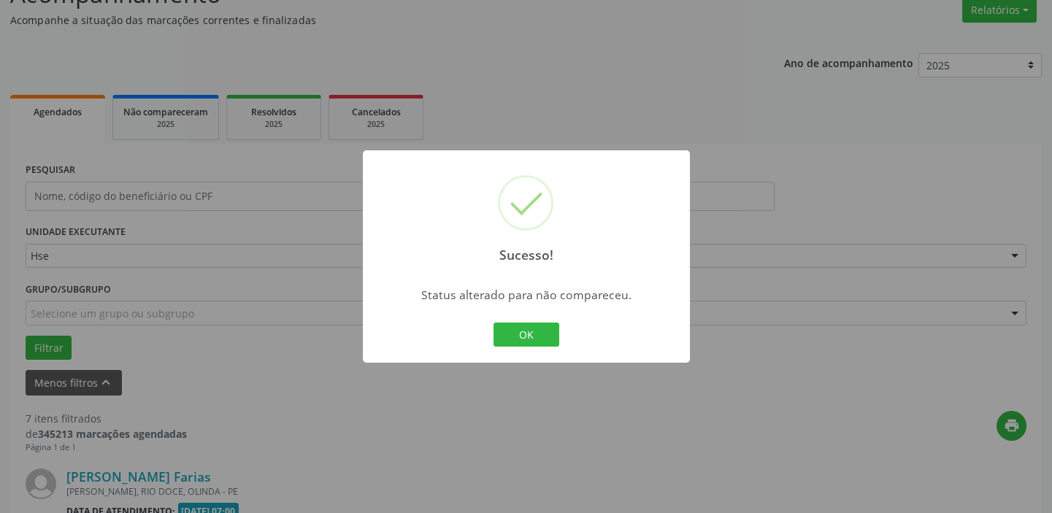
click at [526, 320] on div "OK Cancel" at bounding box center [526, 335] width 72 height 31
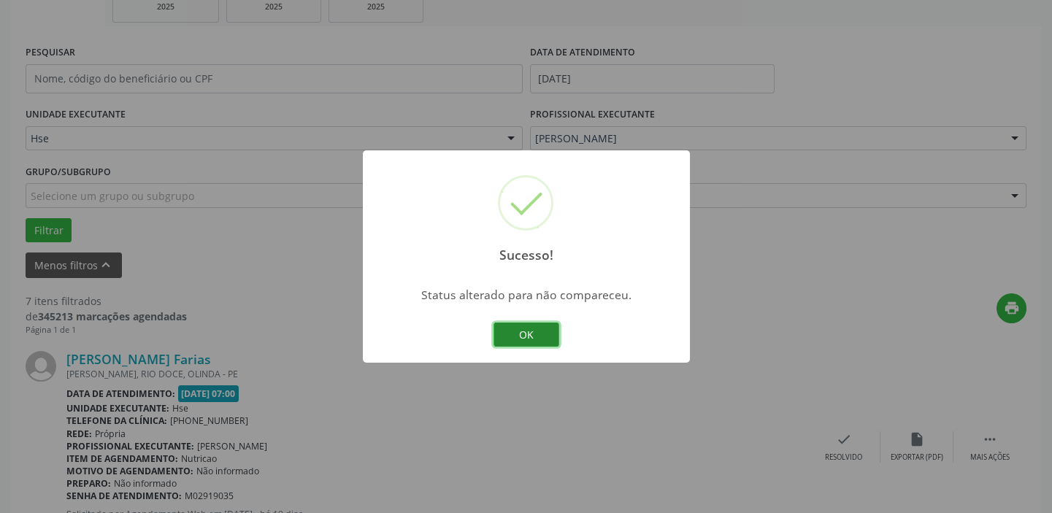
click at [531, 329] on button "OK" at bounding box center [527, 335] width 66 height 25
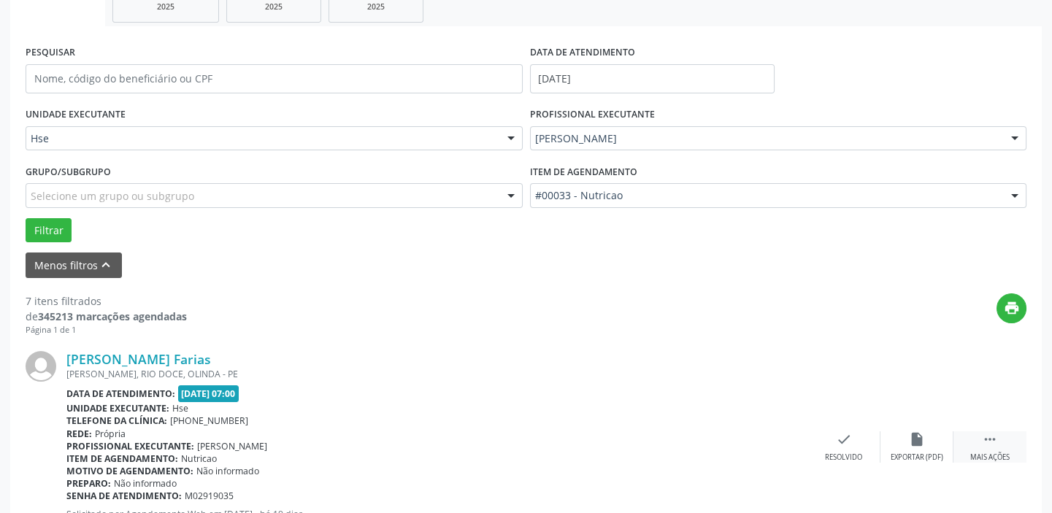
click at [1015, 449] on div " Mais ações" at bounding box center [989, 446] width 73 height 31
click at [905, 444] on div "alarm_off Não compareceu" at bounding box center [916, 446] width 73 height 31
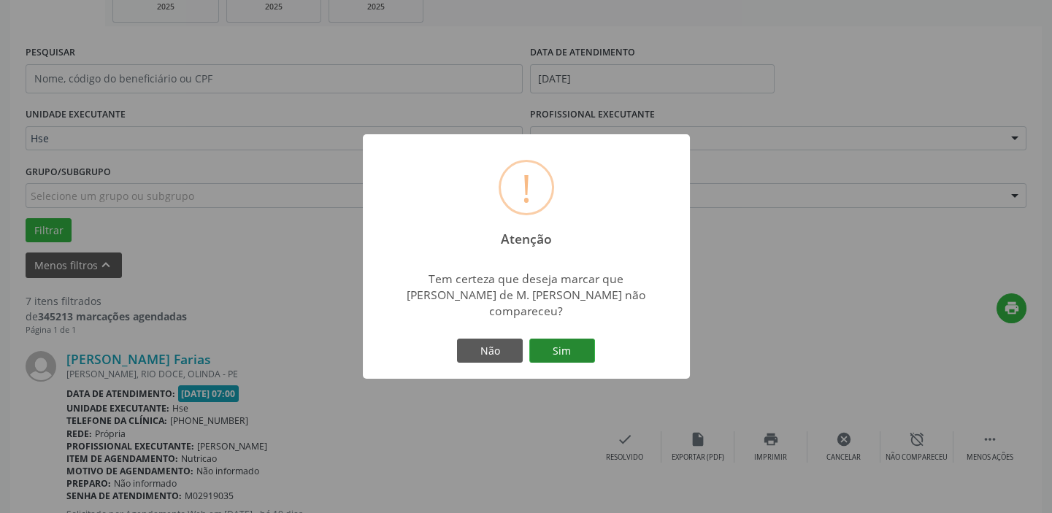
click at [573, 350] on button "Sim" at bounding box center [562, 351] width 66 height 25
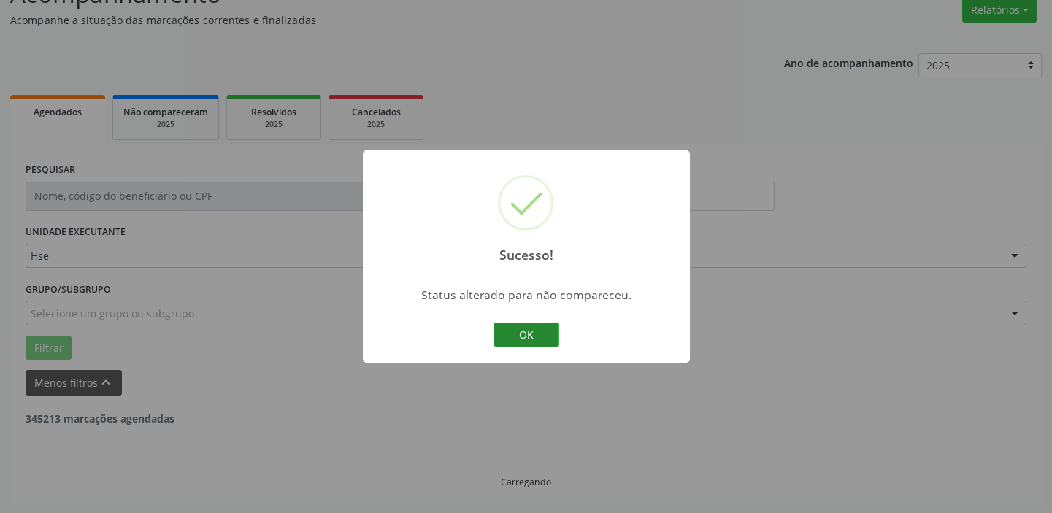
click at [548, 339] on button "OK" at bounding box center [527, 335] width 66 height 25
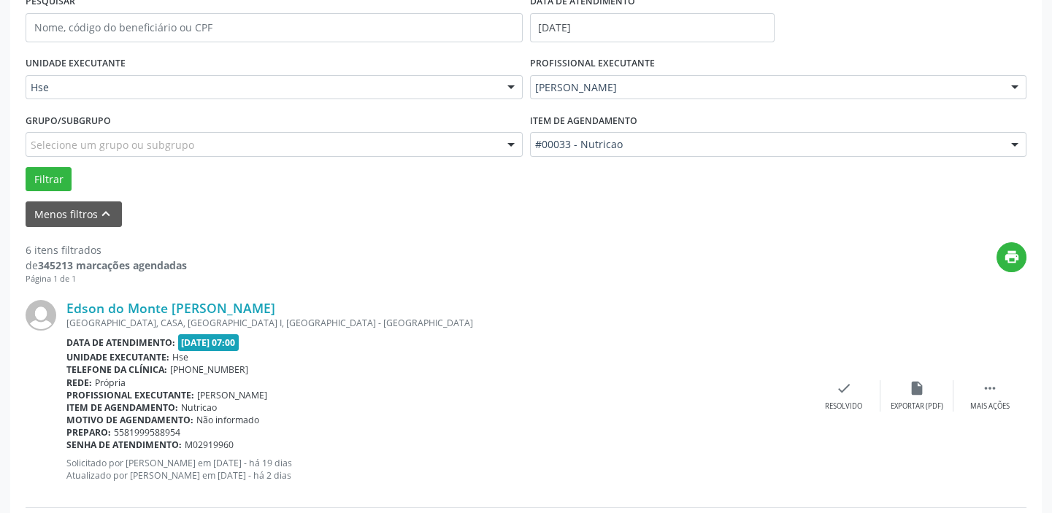
scroll to position [307, 0]
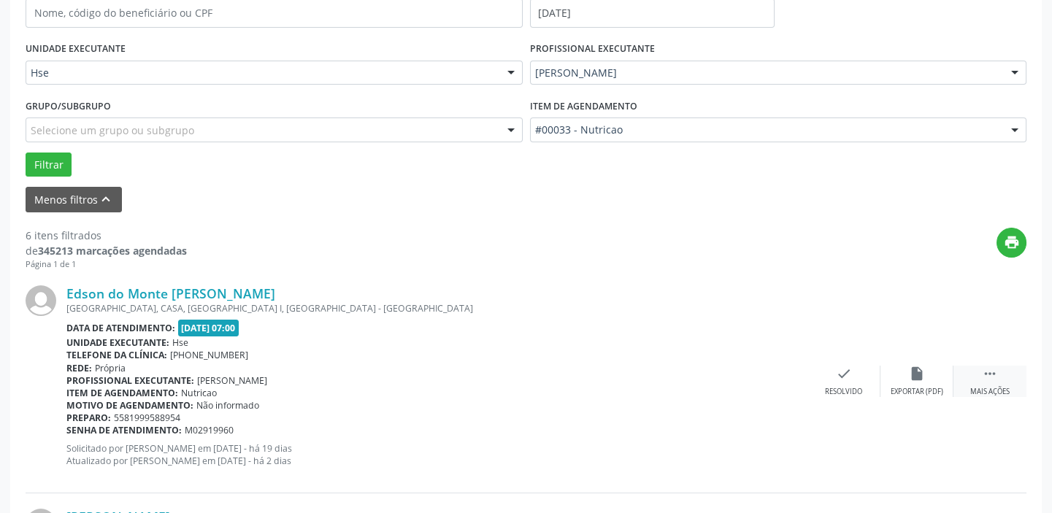
click at [993, 390] on div "Mais ações" at bounding box center [989, 392] width 39 height 10
click at [918, 393] on div "Não compareceu" at bounding box center [917, 392] width 62 height 10
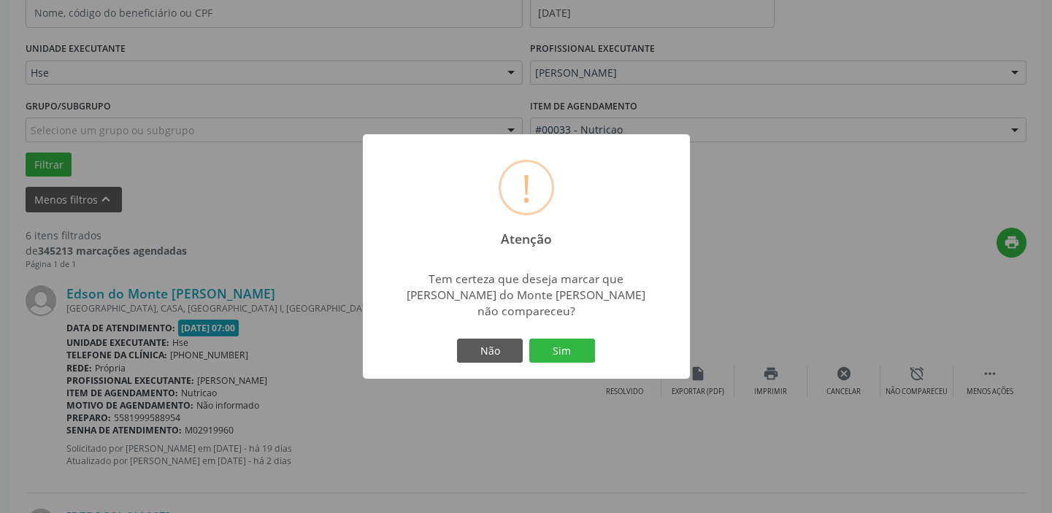
click at [577, 326] on div "! Atenção × Tem certeza que deseja marcar que [PERSON_NAME] do Monte [PERSON_NA…" at bounding box center [526, 256] width 327 height 245
click at [581, 339] on button "Sim" at bounding box center [562, 351] width 66 height 25
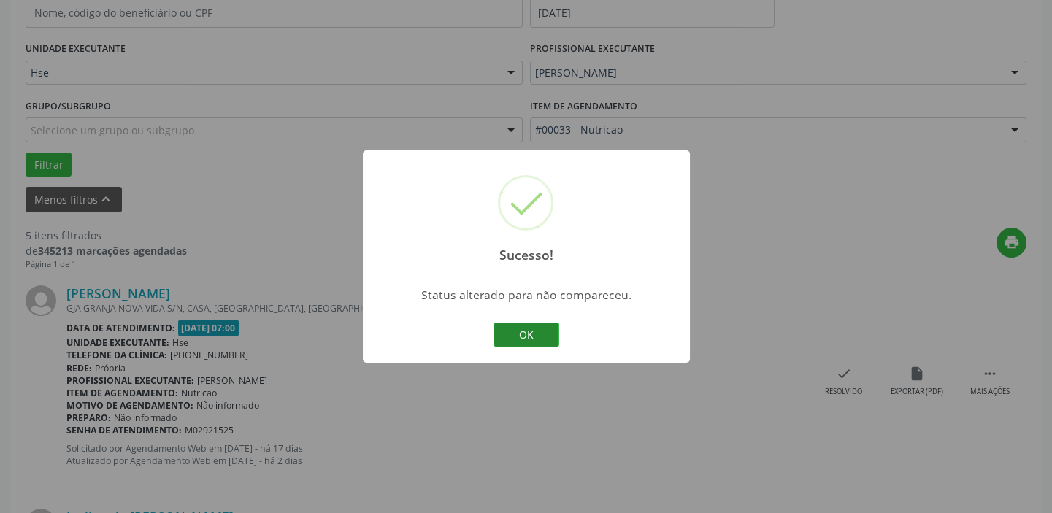
click at [550, 338] on button "OK" at bounding box center [527, 335] width 66 height 25
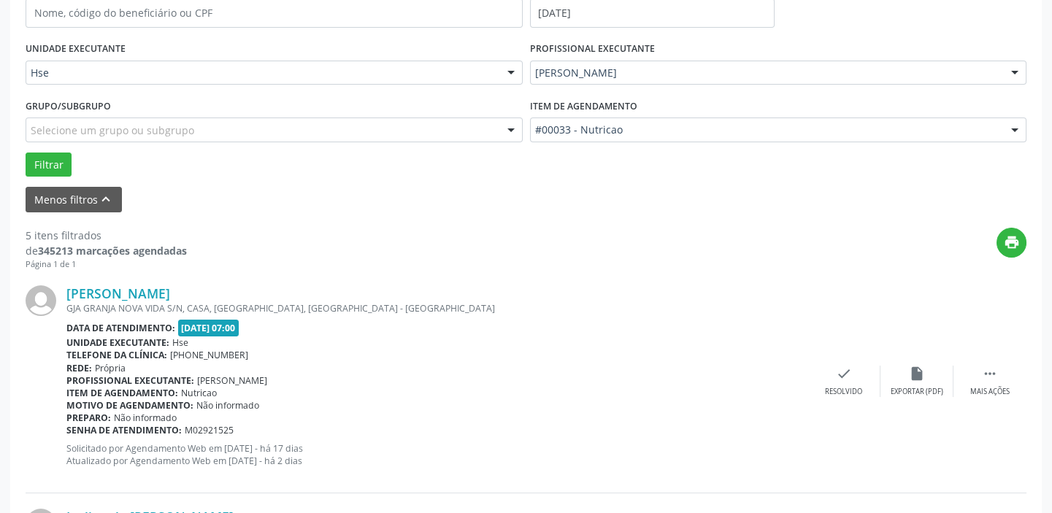
click at [857, 361] on div "[PERSON_NAME] GJA GRANJA NOVA VIDA S/N, CASA, [GEOGRAPHIC_DATA], [GEOGRAPHIC_DA…" at bounding box center [526, 381] width 1001 height 223
click at [847, 375] on icon "check" at bounding box center [844, 374] width 16 height 16
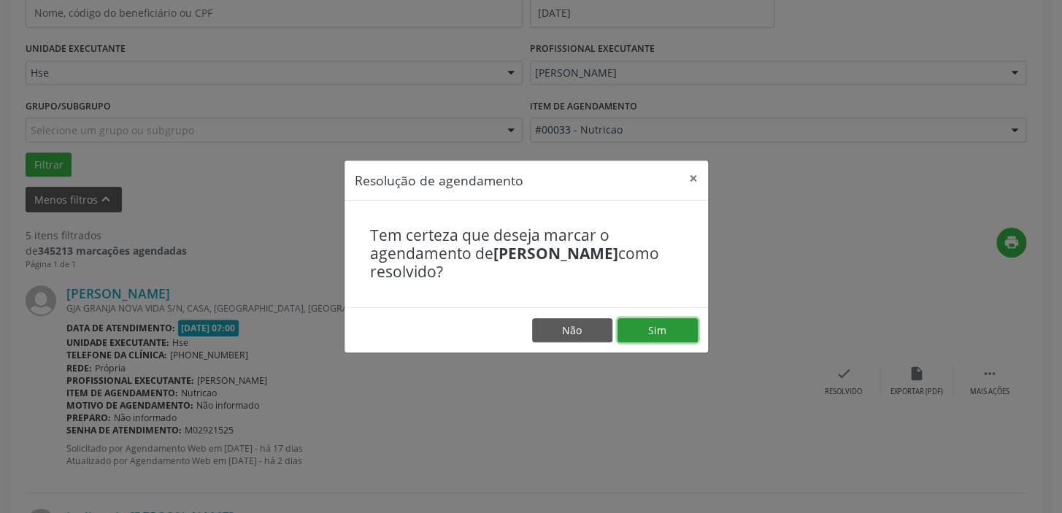
click at [640, 326] on button "Sim" at bounding box center [658, 330] width 80 height 25
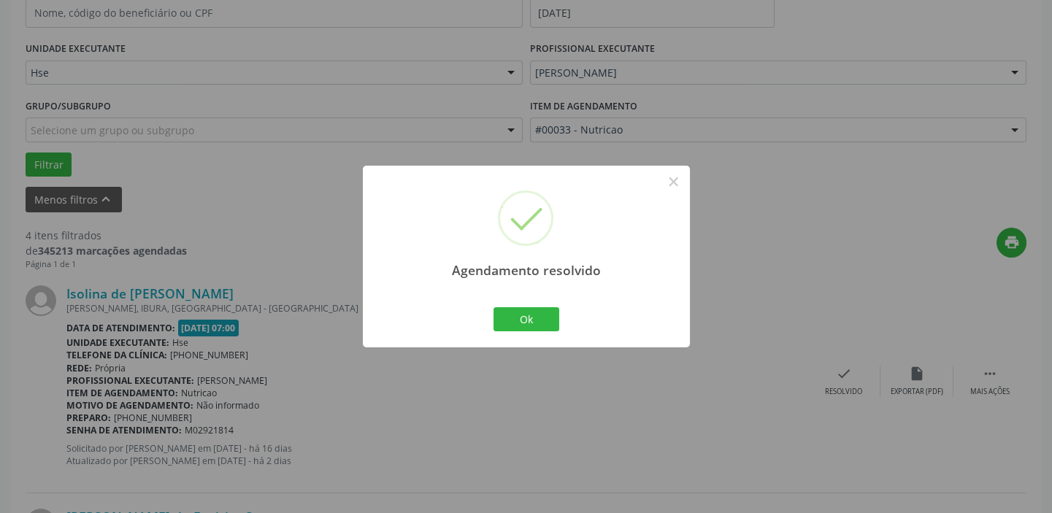
click at [547, 304] on div "Ok Cancel" at bounding box center [526, 319] width 72 height 31
click at [537, 319] on button "Ok" at bounding box center [527, 319] width 66 height 25
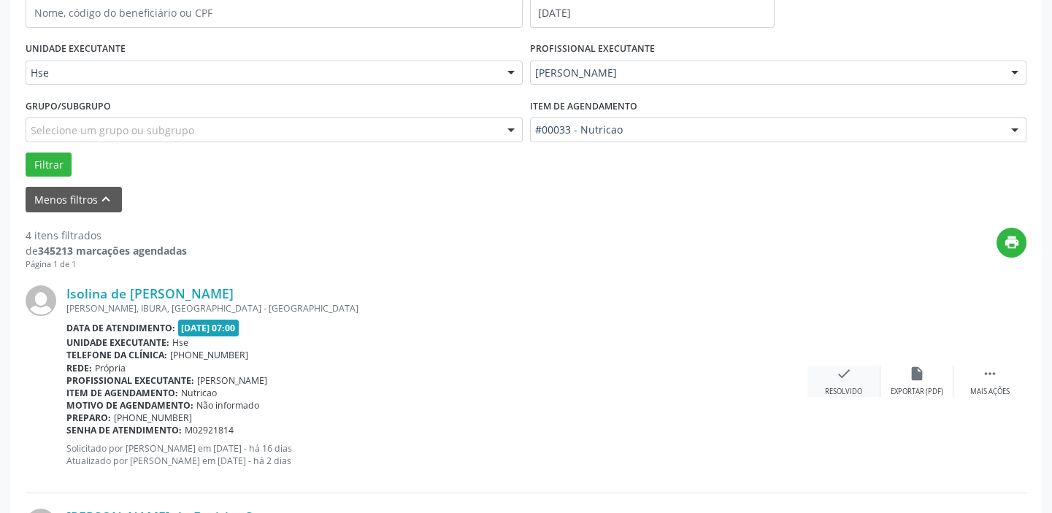
click at [810, 366] on div "check Resolvido" at bounding box center [843, 381] width 73 height 31
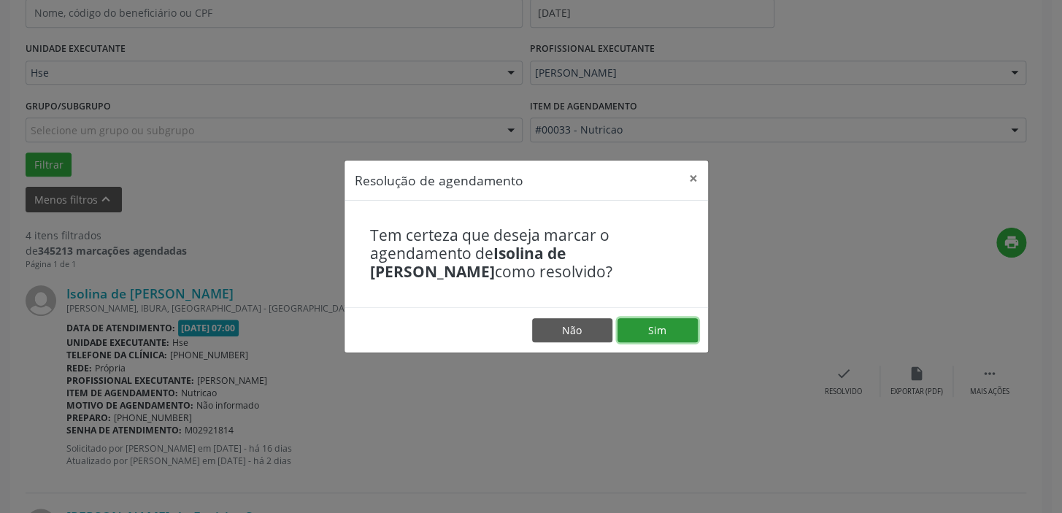
click at [670, 319] on button "Sim" at bounding box center [658, 330] width 80 height 25
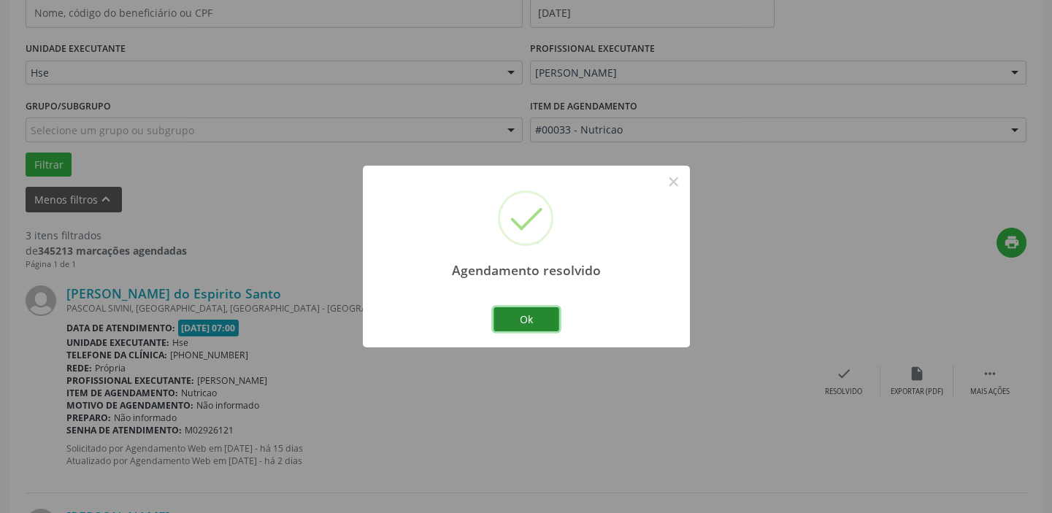
click at [550, 310] on button "Ok" at bounding box center [527, 319] width 66 height 25
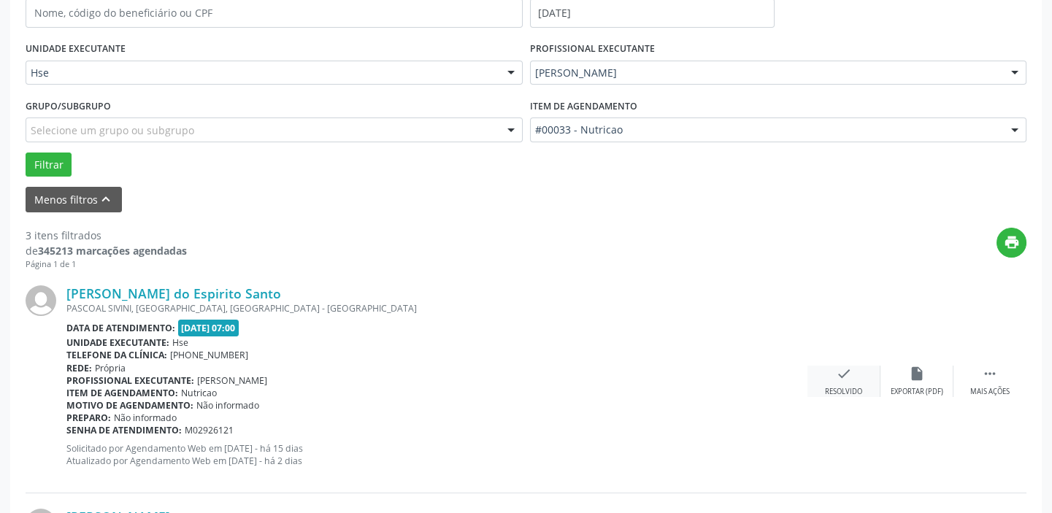
click at [821, 388] on div "check Resolvido" at bounding box center [843, 381] width 73 height 31
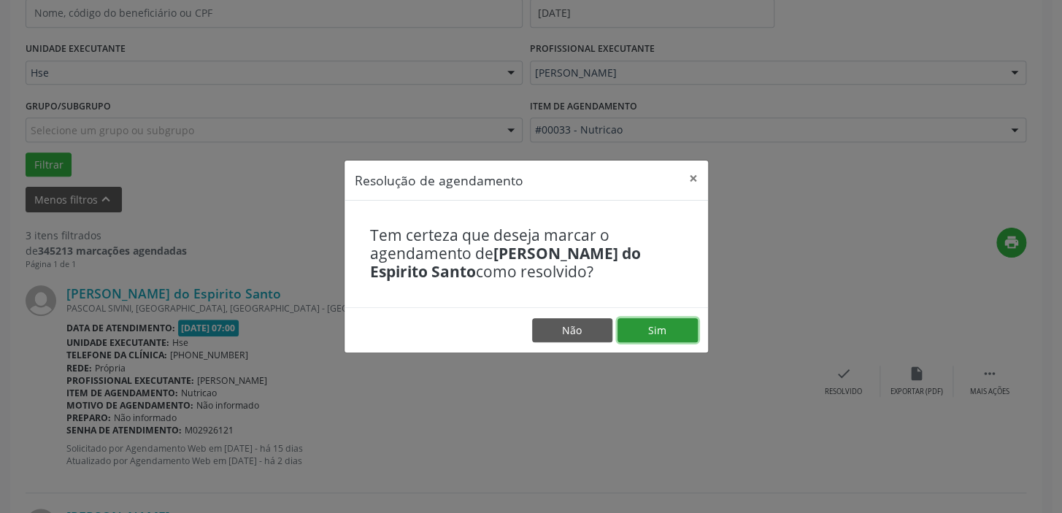
click at [654, 331] on button "Sim" at bounding box center [658, 330] width 80 height 25
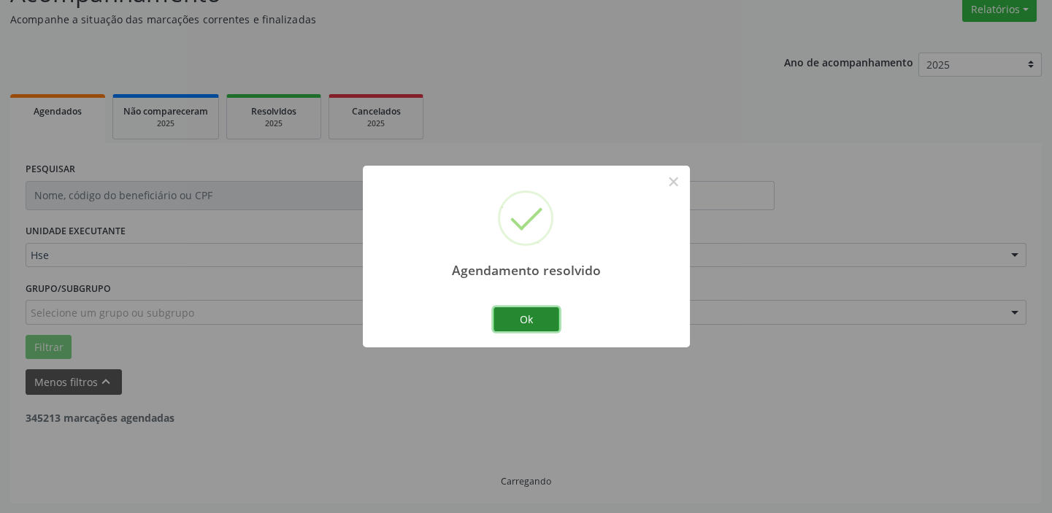
click at [504, 320] on button "Ok" at bounding box center [527, 319] width 66 height 25
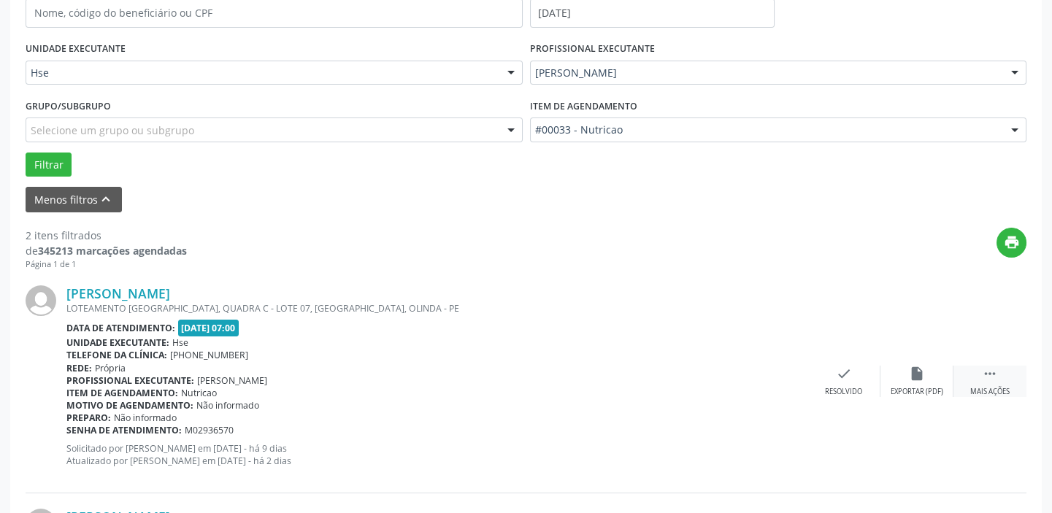
click at [993, 379] on icon "" at bounding box center [990, 374] width 16 height 16
click at [923, 380] on div "alarm_off Não compareceu" at bounding box center [916, 381] width 73 height 31
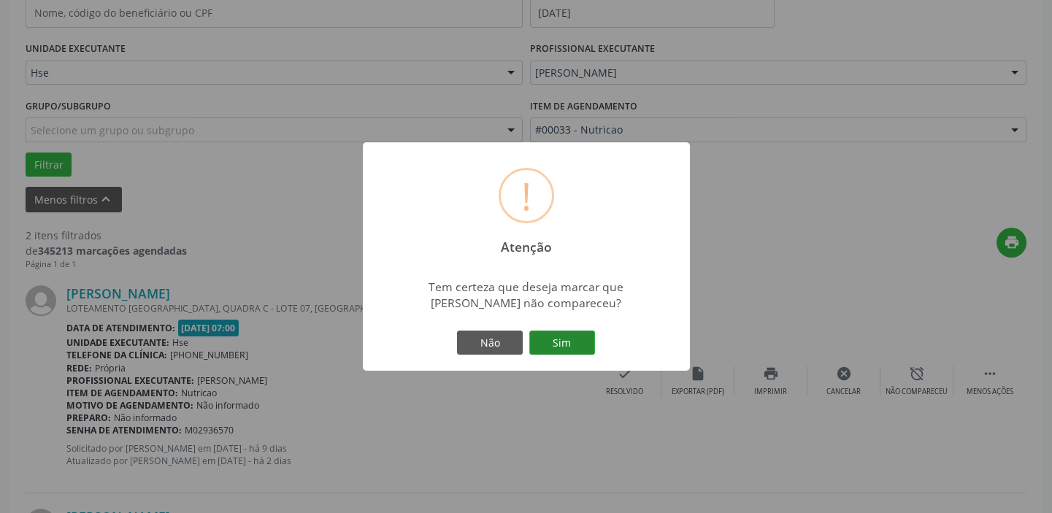
click at [591, 347] on button "Sim" at bounding box center [562, 343] width 66 height 25
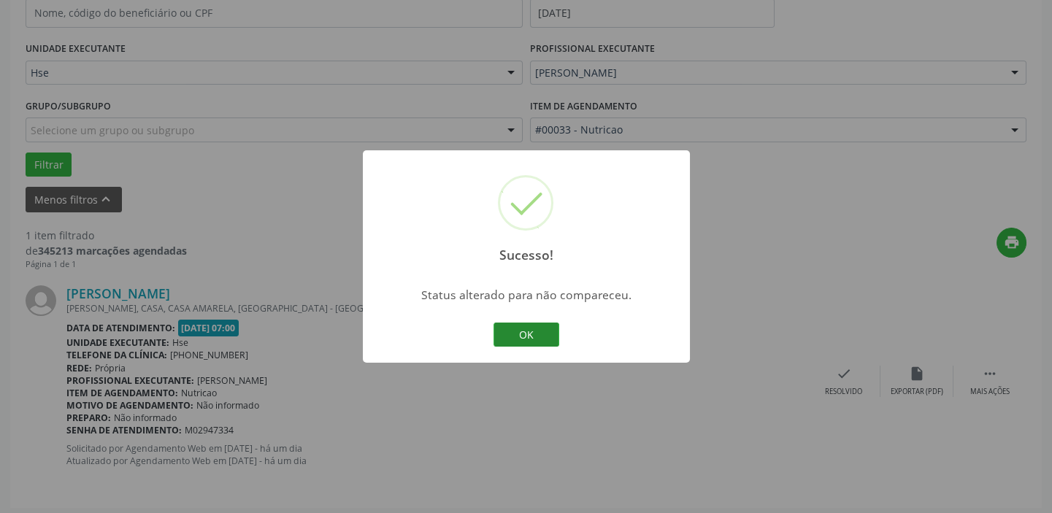
click at [517, 335] on button "OK" at bounding box center [527, 335] width 66 height 25
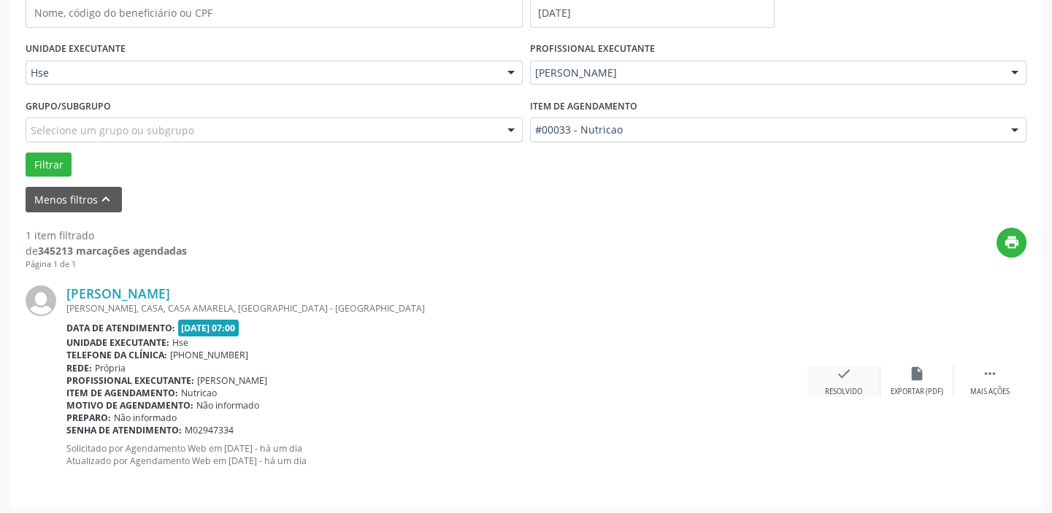
click at [854, 387] on div "Resolvido" at bounding box center [843, 392] width 37 height 10
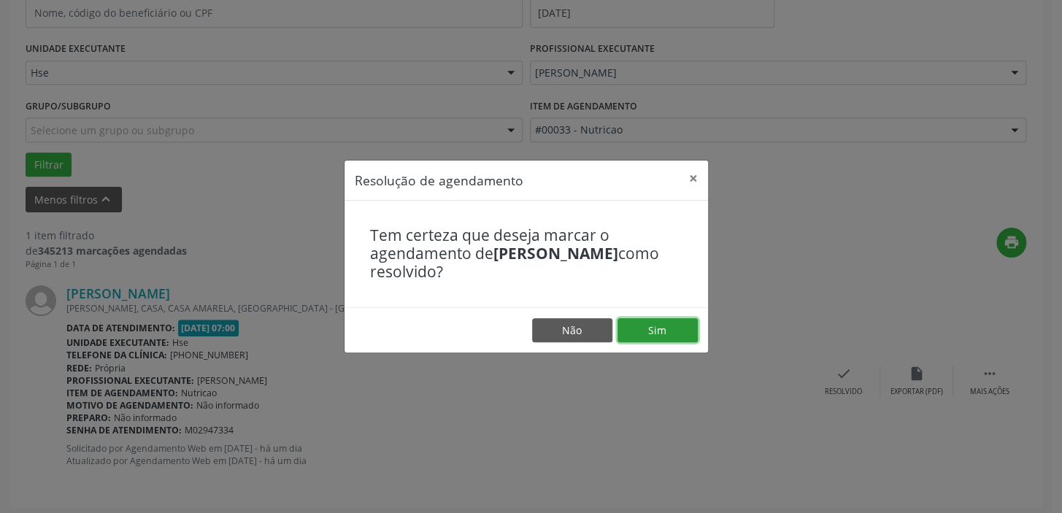
click at [627, 321] on button "Sim" at bounding box center [658, 330] width 80 height 25
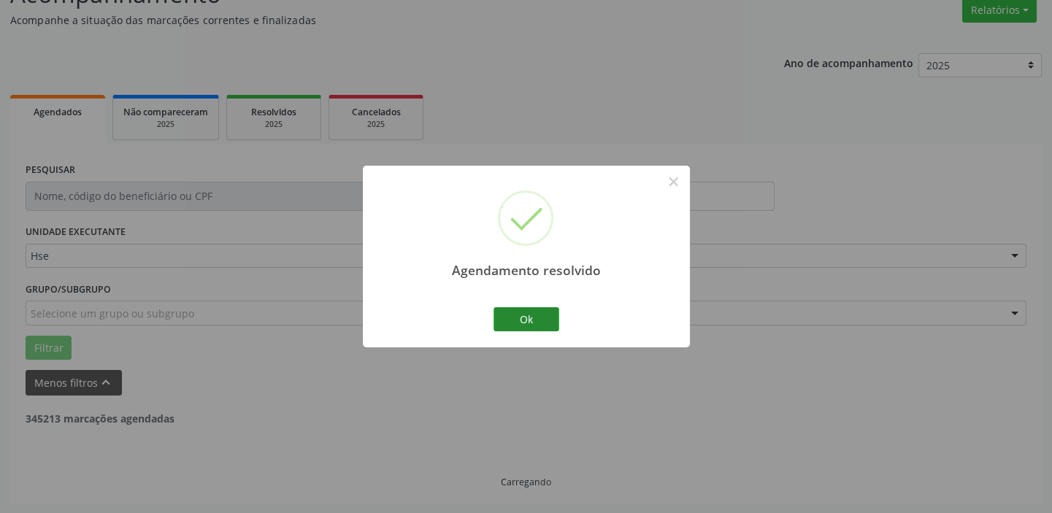
scroll to position [76, 0]
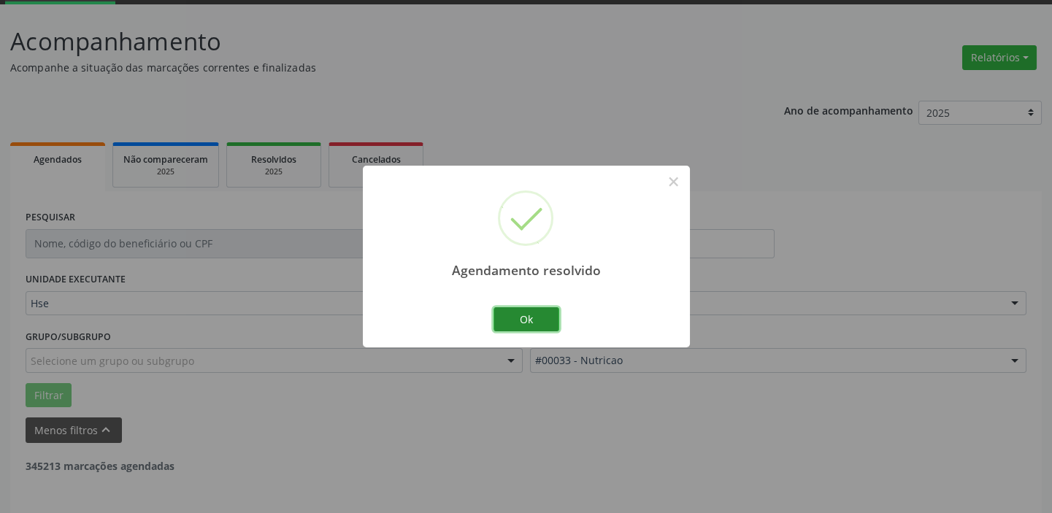
click at [522, 324] on button "Ok" at bounding box center [527, 319] width 66 height 25
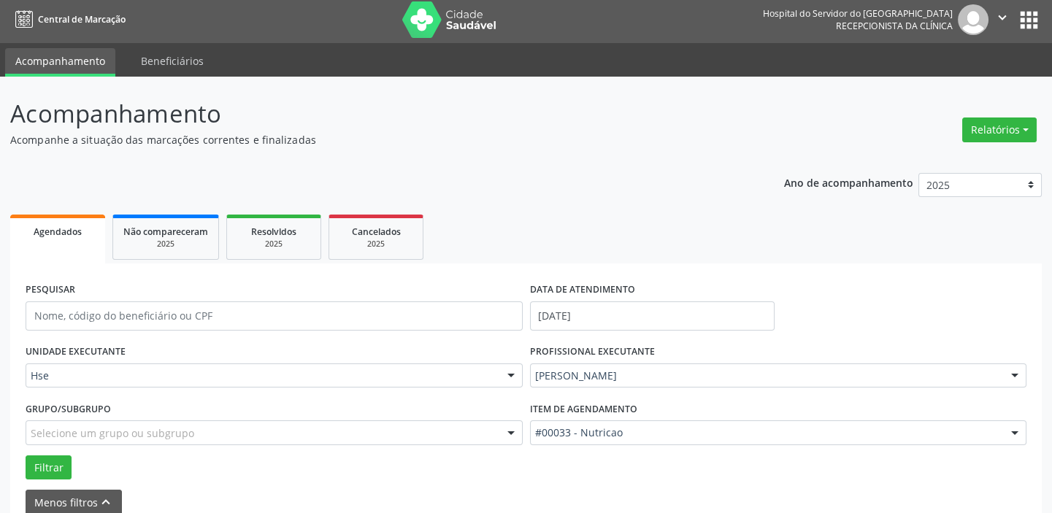
scroll to position [0, 0]
